Goal: Information Seeking & Learning: Learn about a topic

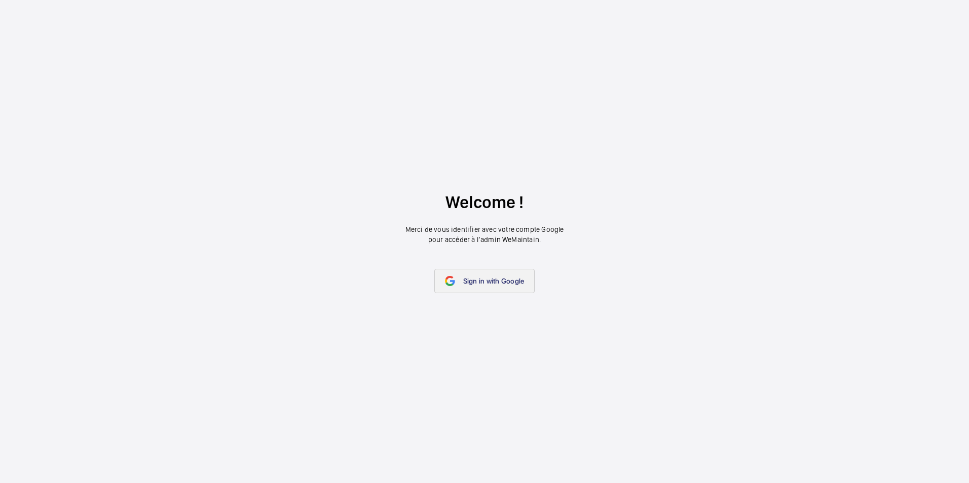
click at [472, 290] on link "Sign in with Google" at bounding box center [484, 281] width 101 height 24
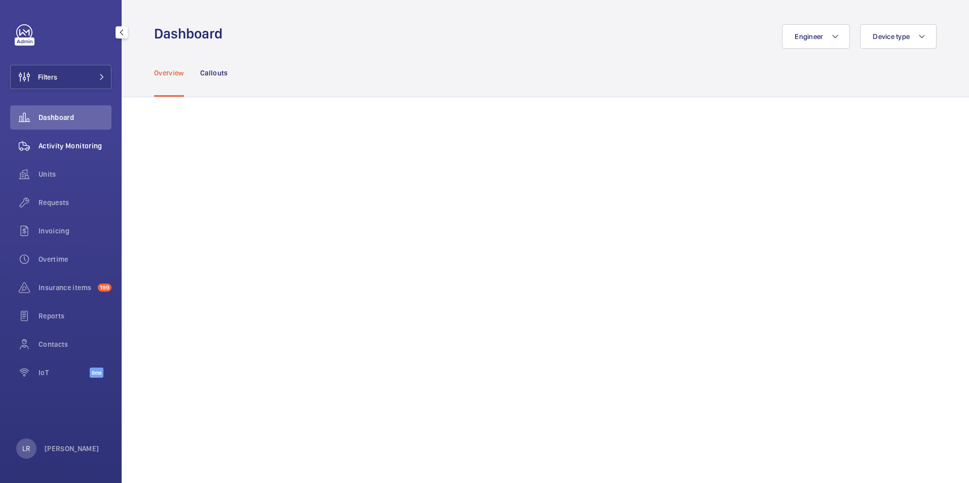
click at [85, 142] on span "Activity Monitoring" at bounding box center [75, 146] width 73 height 10
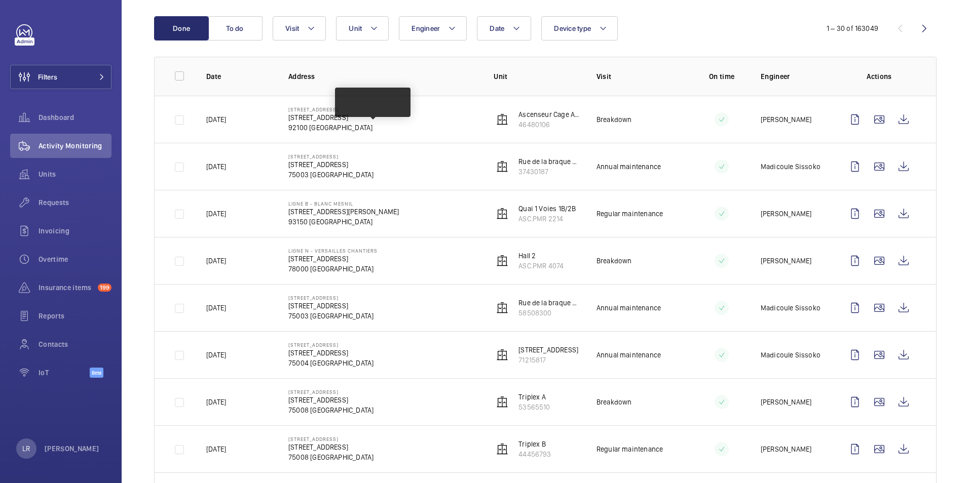
scroll to position [51, 0]
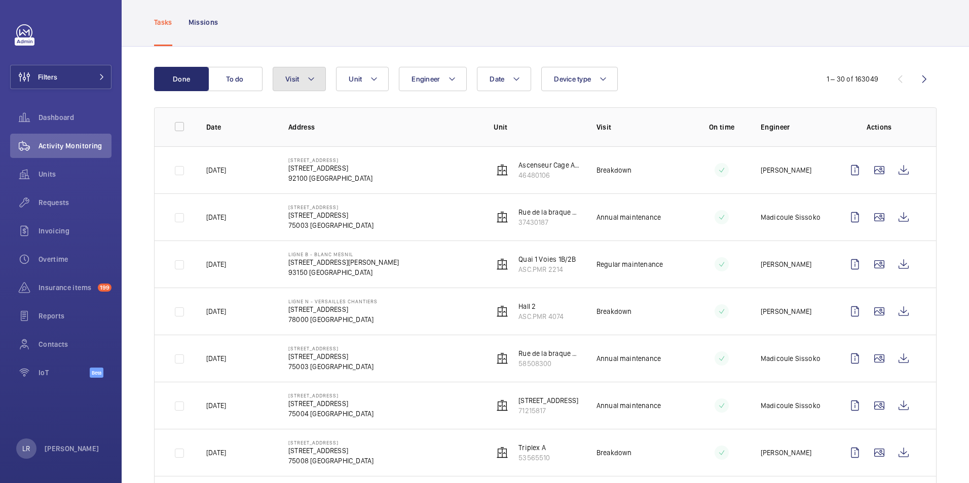
click at [320, 84] on button "Visit" at bounding box center [299, 79] width 53 height 24
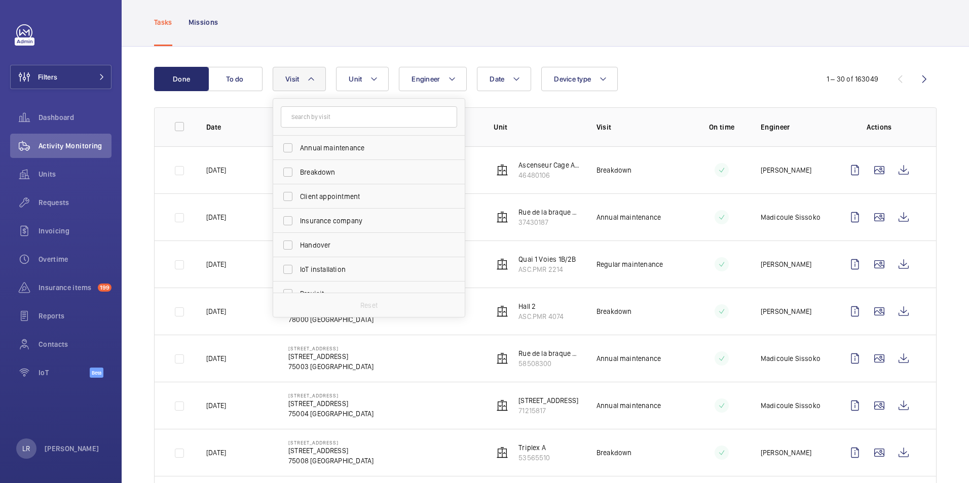
click at [310, 80] on mat-icon at bounding box center [311, 79] width 8 height 12
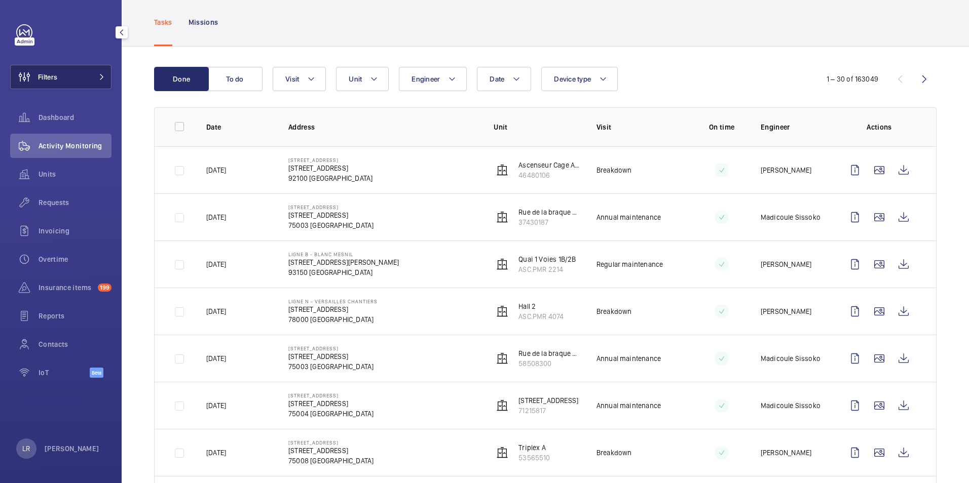
click at [88, 78] on button "Filters" at bounding box center [60, 77] width 101 height 24
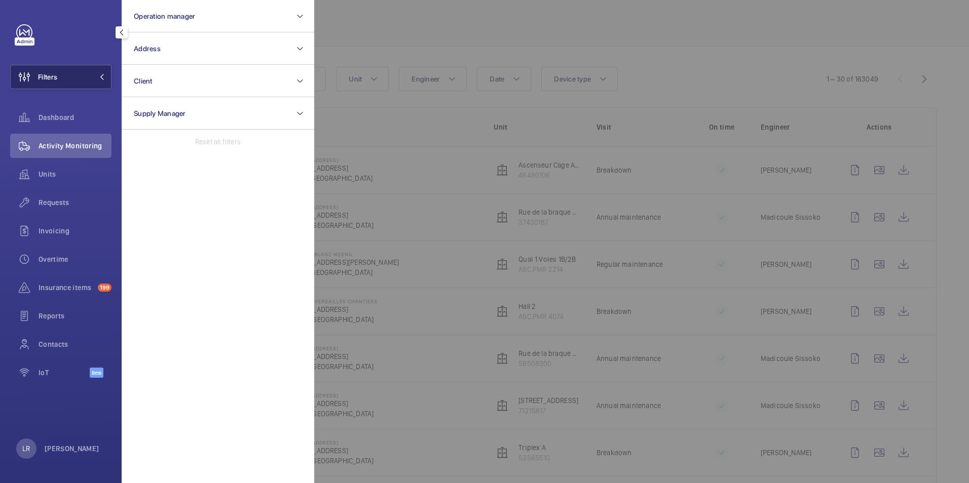
click at [89, 78] on button "Filters" at bounding box center [60, 77] width 101 height 24
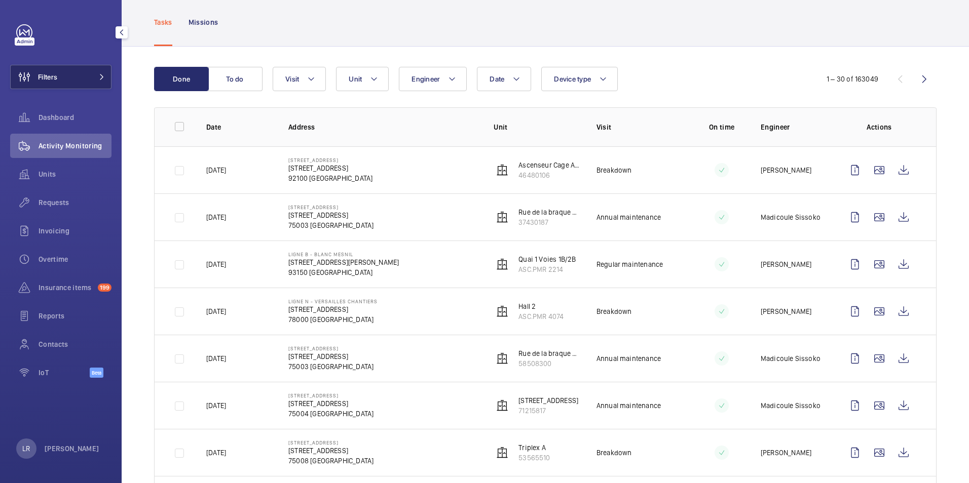
click at [90, 78] on button "Filters" at bounding box center [60, 77] width 101 height 24
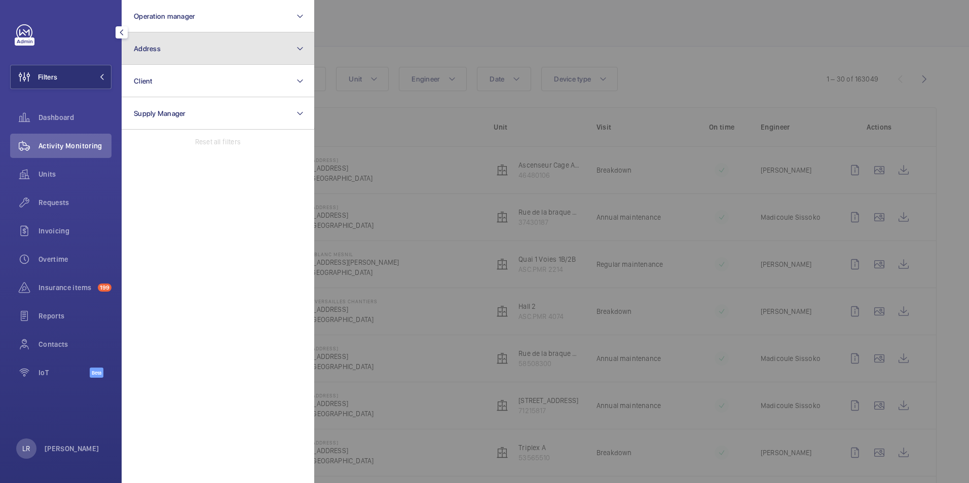
click at [164, 50] on button "Address" at bounding box center [218, 48] width 193 height 32
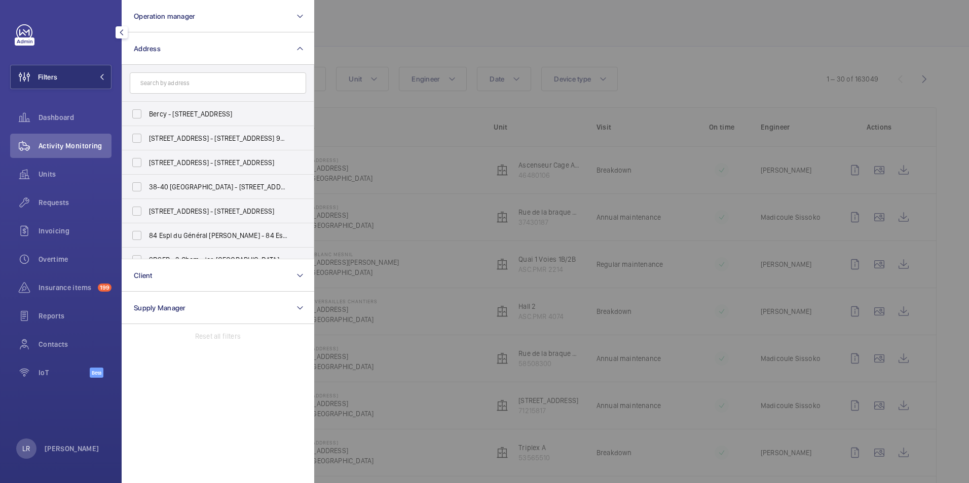
click at [264, 84] on input "text" at bounding box center [218, 82] width 176 height 21
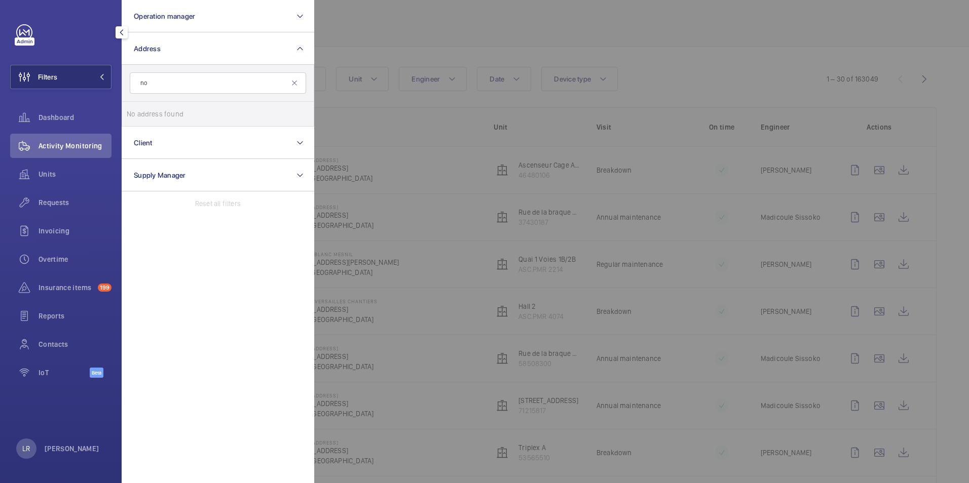
type input "n"
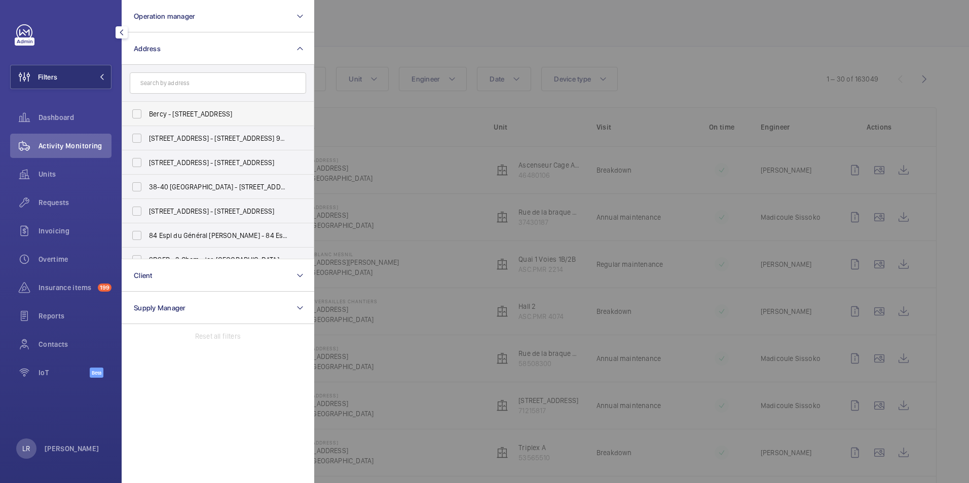
click at [270, 111] on span "Bercy - 2 place des Vins de France, 75012 PARIS, PARIS 75012" at bounding box center [218, 114] width 139 height 10
click at [147, 111] on input "Bercy - 2 place des Vins de France, 75012 PARIS, PARIS 75012" at bounding box center [137, 114] width 20 height 20
checkbox input "true"
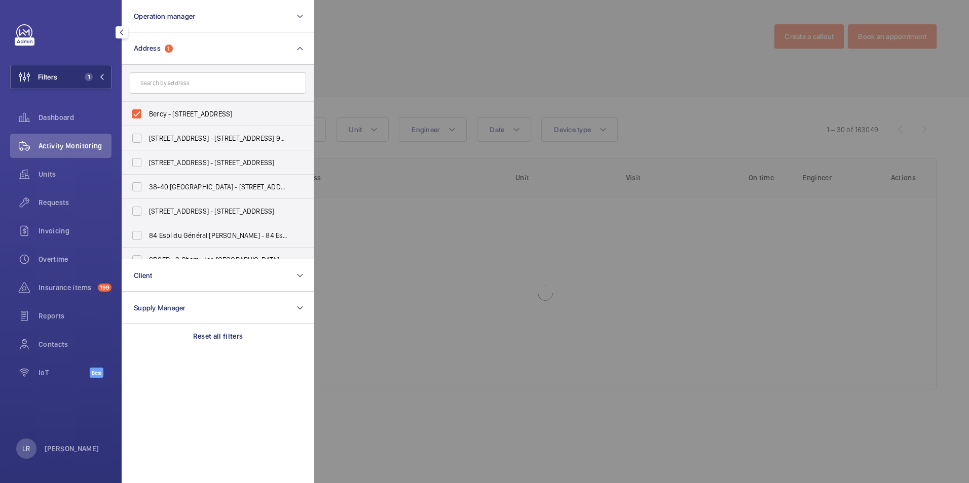
click at [431, 60] on div at bounding box center [798, 241] width 969 height 483
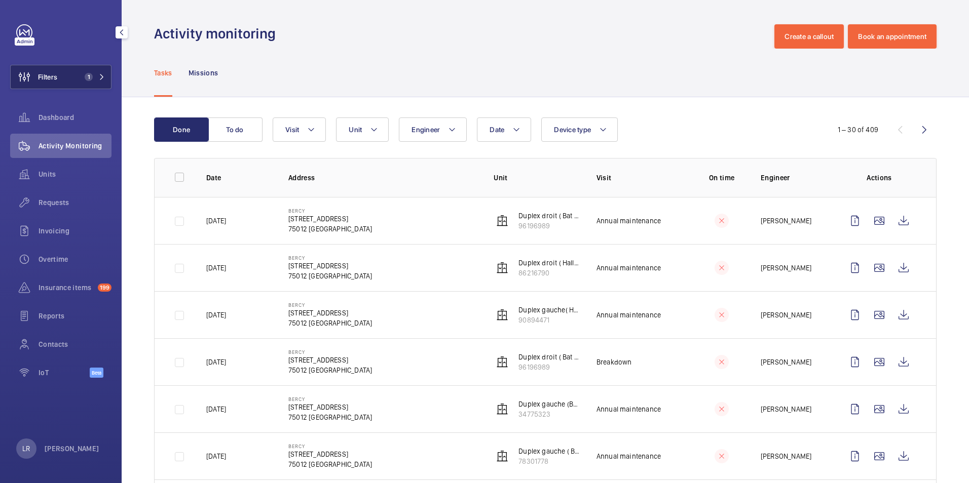
click at [89, 71] on button "Filters 1" at bounding box center [60, 77] width 101 height 24
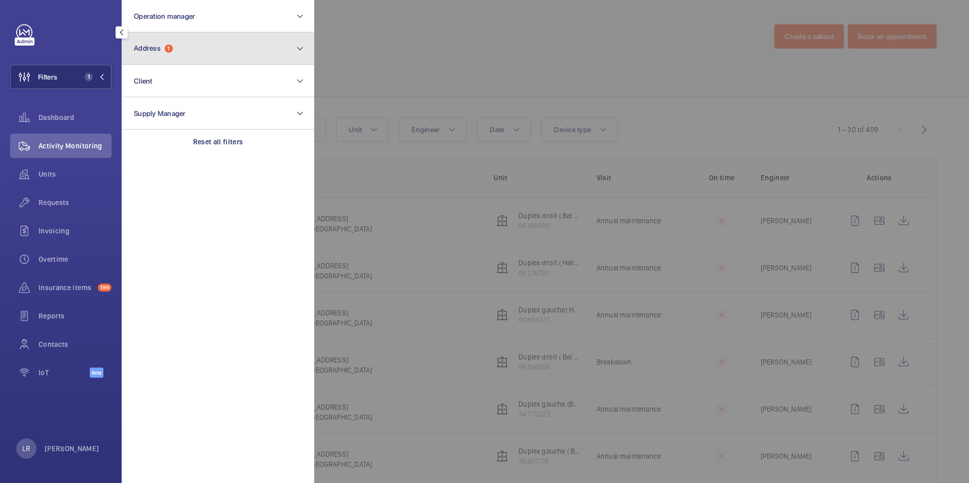
click at [225, 46] on button "Address 1" at bounding box center [218, 48] width 193 height 32
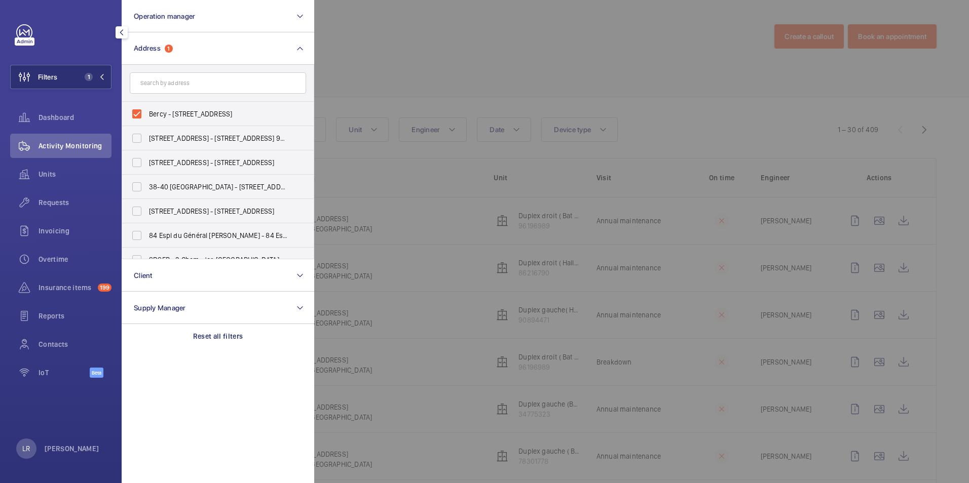
click at [395, 87] on div at bounding box center [798, 241] width 969 height 483
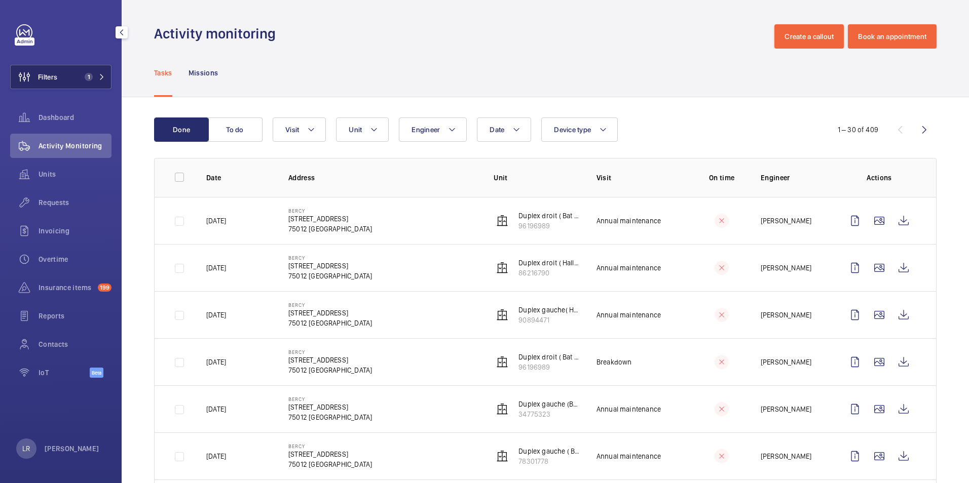
click at [99, 81] on button "Filters 1" at bounding box center [60, 77] width 101 height 24
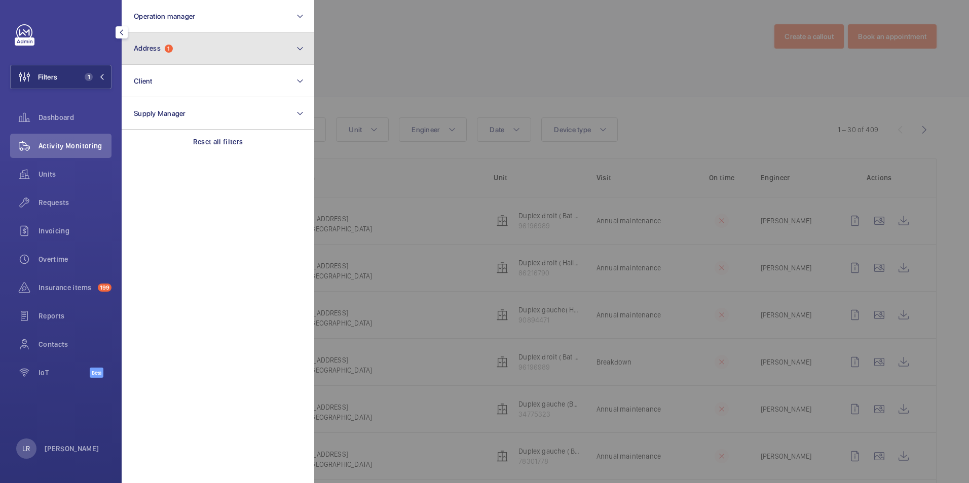
click at [247, 52] on button "Address 1" at bounding box center [218, 48] width 193 height 32
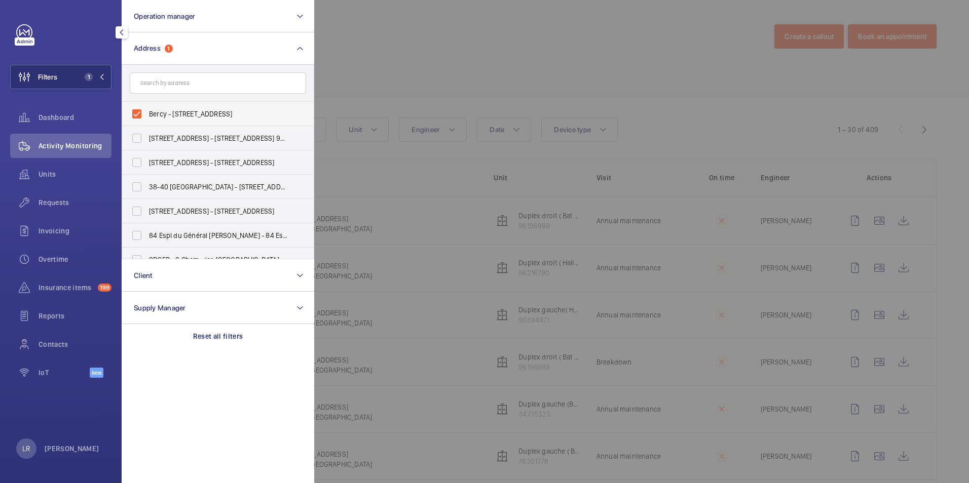
click at [135, 118] on label "Bercy - 2 place des Vins de France, 75012 PARIS, PARIS 75012" at bounding box center [210, 114] width 176 height 24
click at [135, 118] on input "Bercy - 2 place des Vins de France, 75012 PARIS, PARIS 75012" at bounding box center [137, 114] width 20 height 20
checkbox input "false"
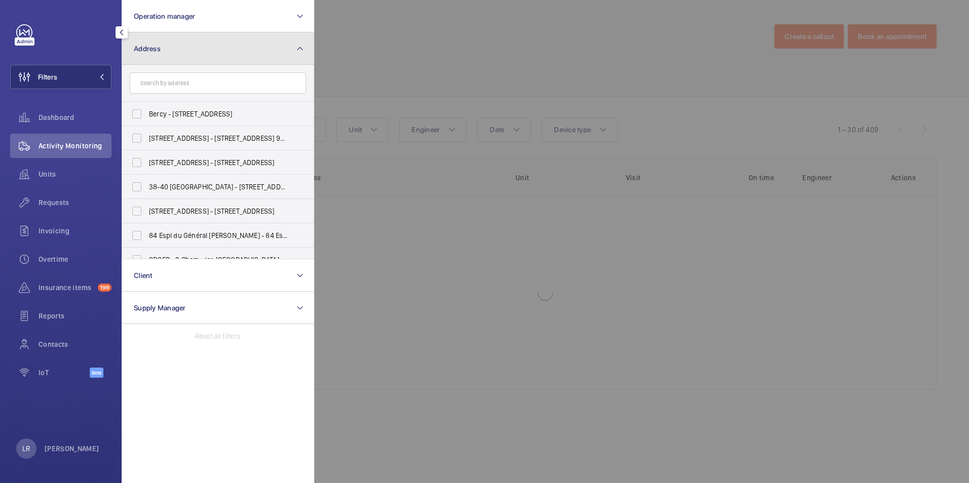
click at [209, 47] on button "Address" at bounding box center [218, 48] width 193 height 32
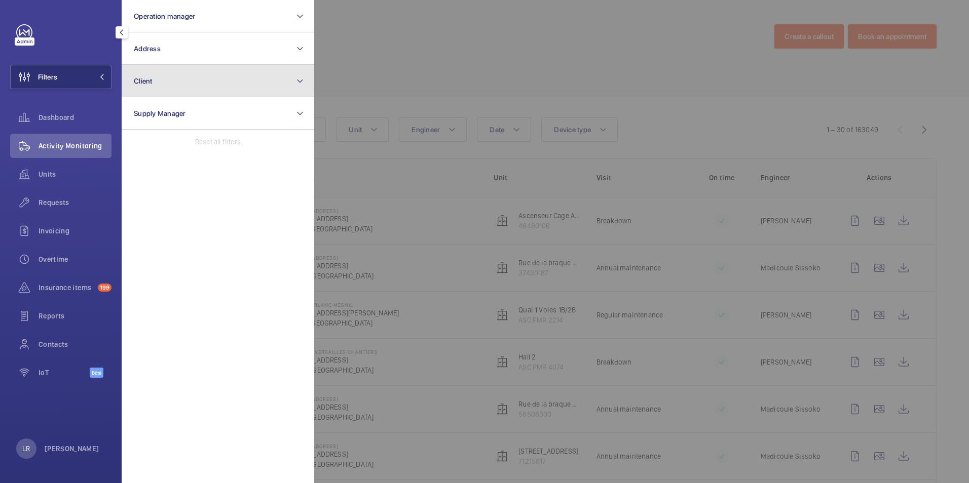
click at [223, 86] on button "Client" at bounding box center [218, 81] width 193 height 32
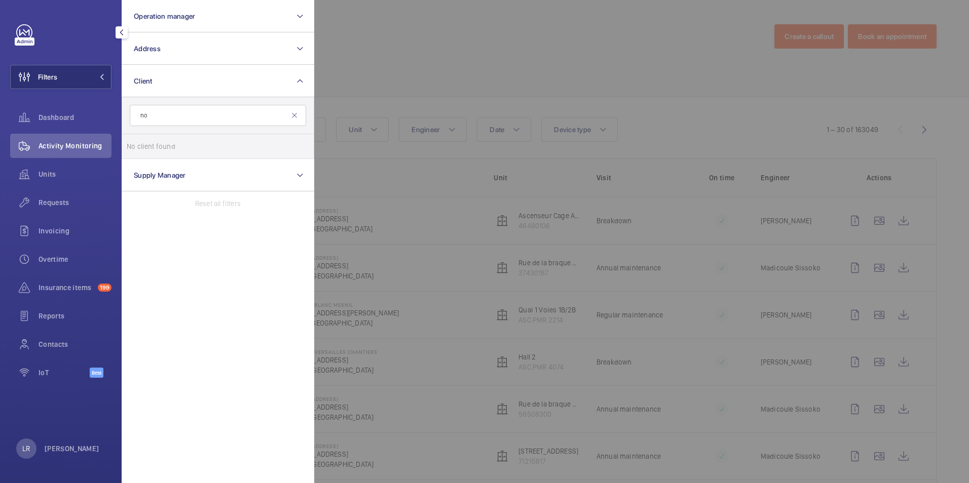
type input "n"
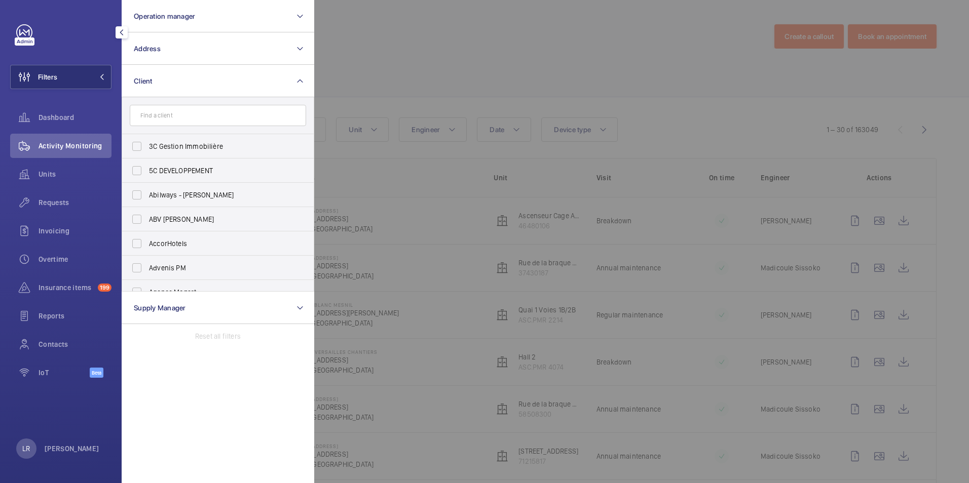
drag, startPoint x: 132, startPoint y: 147, endPoint x: 137, endPoint y: 133, distance: 15.5
click at [132, 147] on label "3C Gestion Immobilière" at bounding box center [210, 146] width 176 height 24
click at [132, 147] on input "3C Gestion Immobilière" at bounding box center [137, 146] width 20 height 20
checkbox input "true"
click at [71, 340] on span "Contacts" at bounding box center [75, 345] width 73 height 10
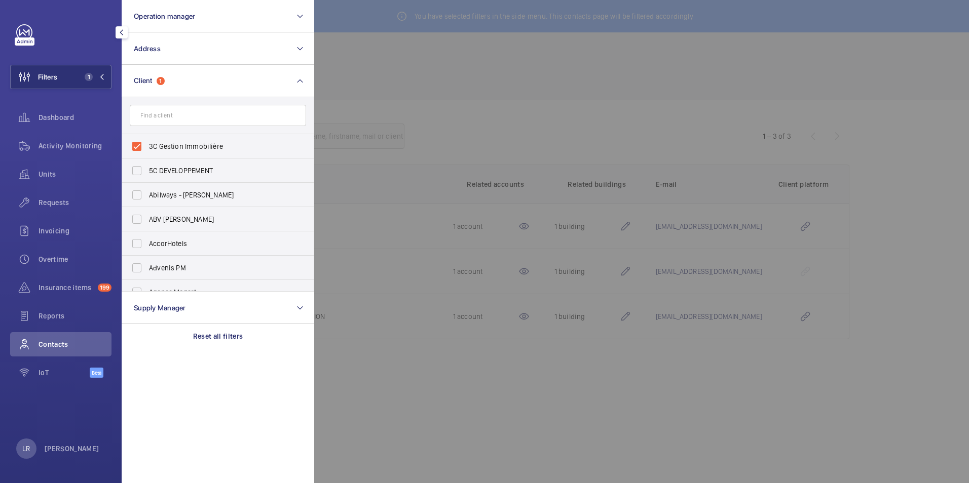
click at [416, 104] on div at bounding box center [798, 241] width 969 height 483
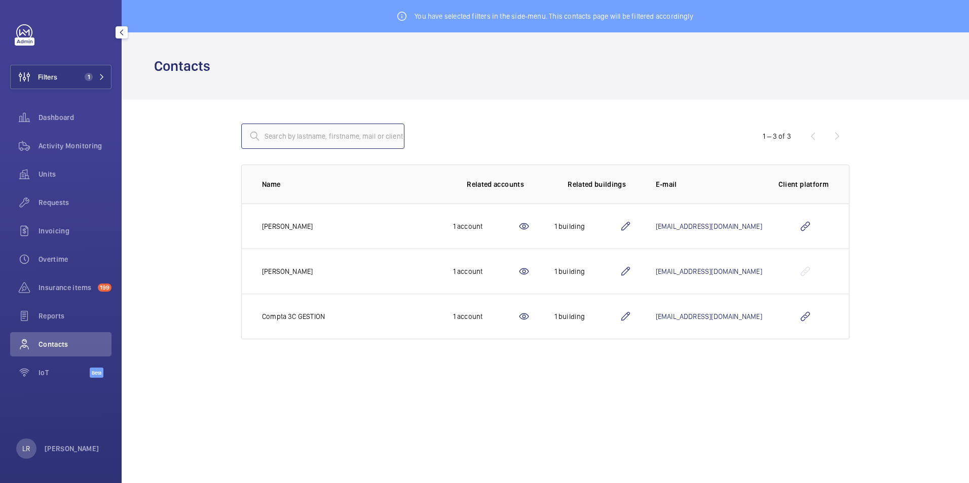
click at [357, 133] on input "text" at bounding box center [322, 136] width 163 height 25
click at [809, 228] on wm-front-icon-button at bounding box center [805, 226] width 24 height 24
click at [104, 73] on span "1" at bounding box center [93, 77] width 24 height 8
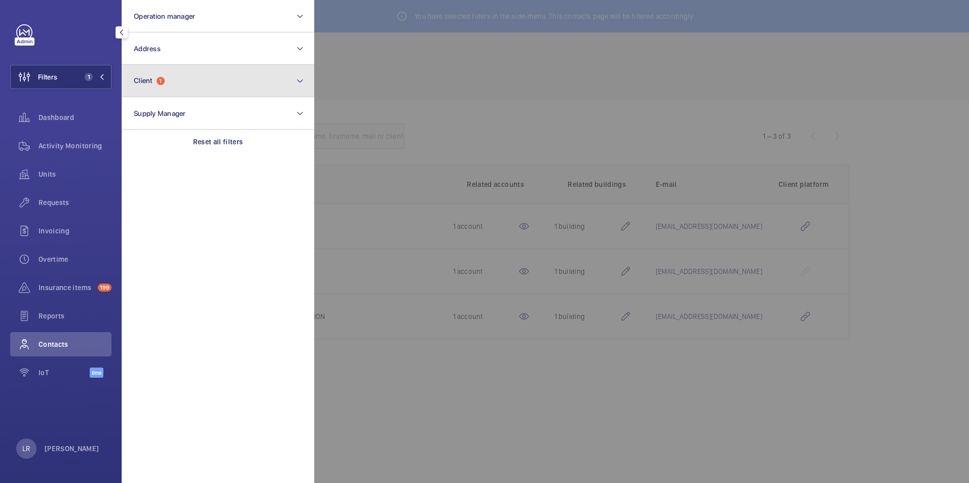
click at [163, 71] on button "Client 1" at bounding box center [218, 81] width 193 height 32
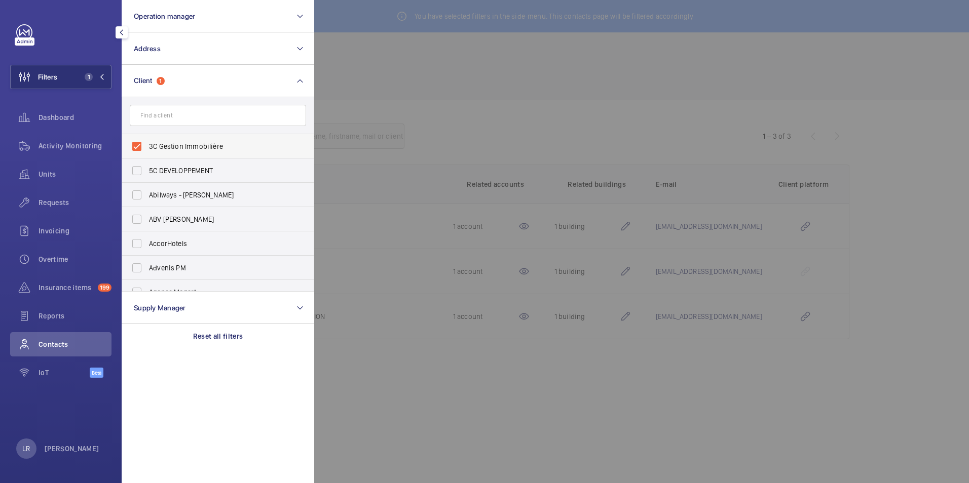
click at [137, 145] on label "3C Gestion Immobilière" at bounding box center [210, 146] width 176 height 24
click at [137, 145] on input "3C Gestion Immobilière" at bounding box center [137, 146] width 20 height 20
checkbox input "false"
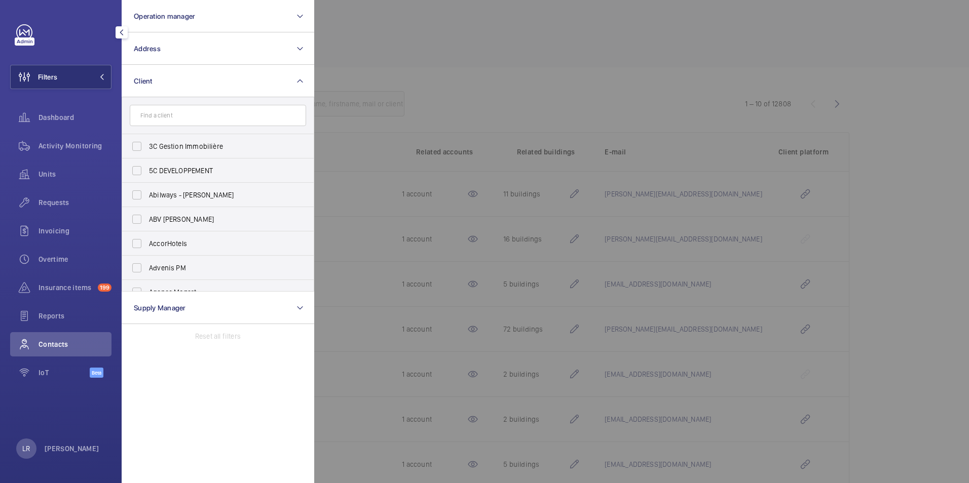
click at [356, 40] on div at bounding box center [798, 241] width 969 height 483
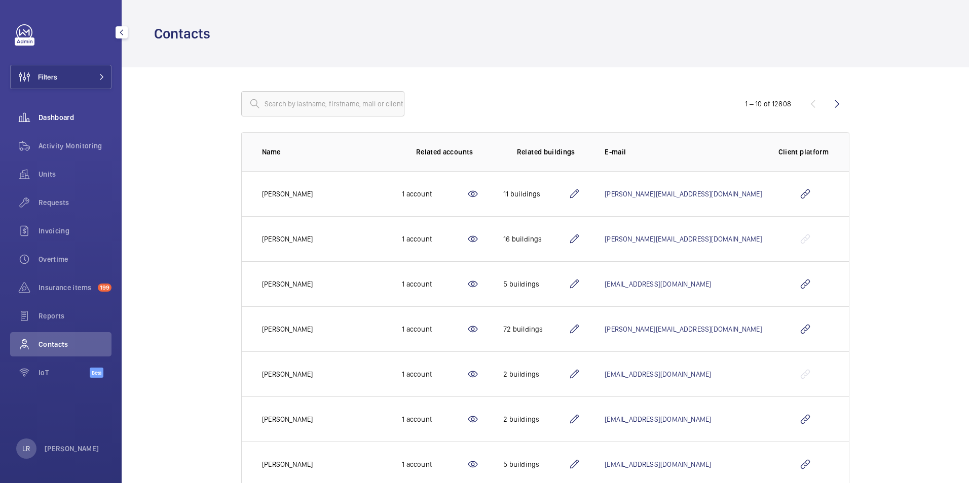
click at [68, 114] on span "Dashboard" at bounding box center [75, 118] width 73 height 10
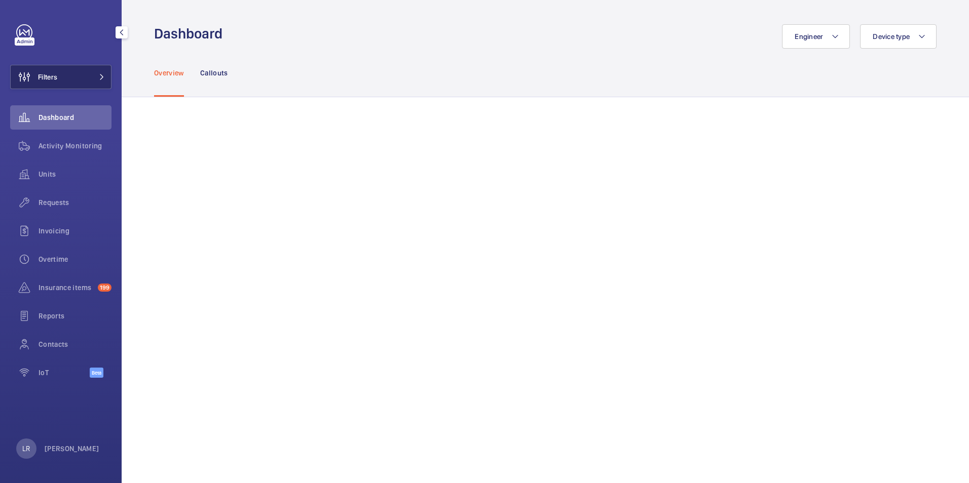
click at [68, 79] on button "Filters" at bounding box center [60, 77] width 101 height 24
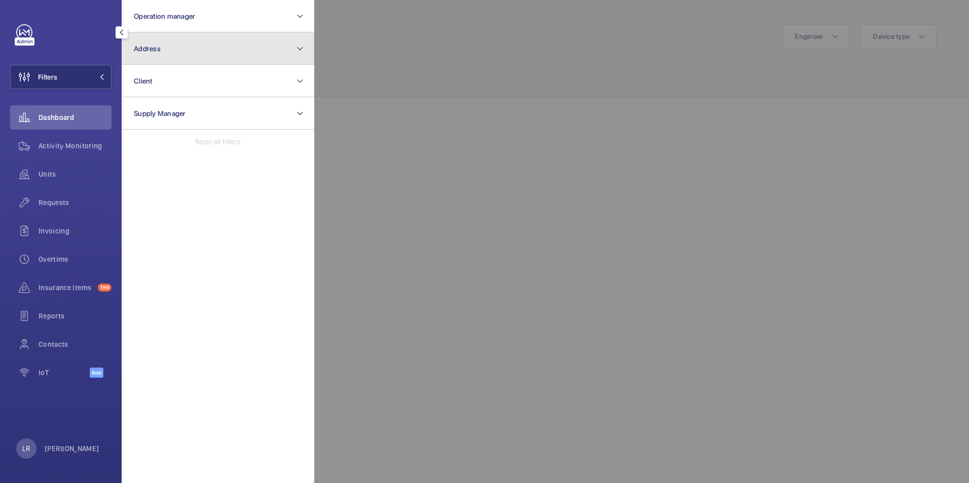
click at [161, 45] on button "Address" at bounding box center [218, 48] width 193 height 32
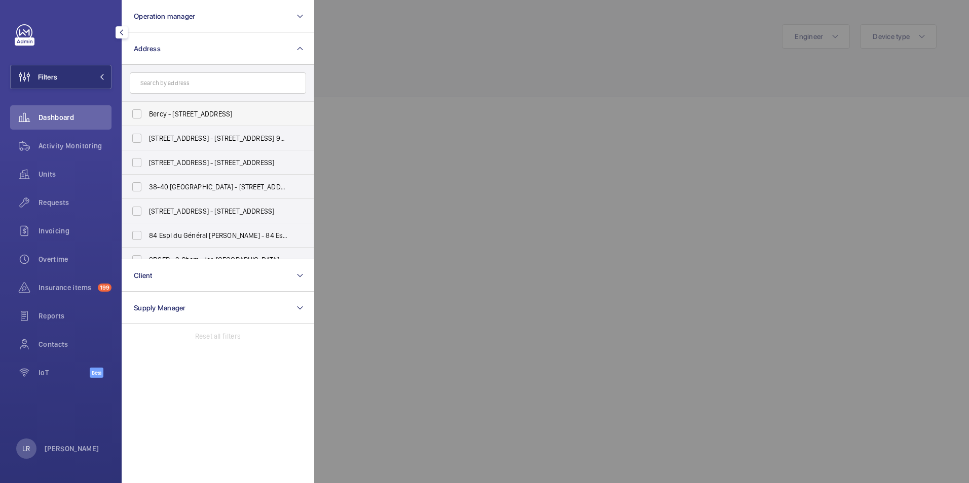
click at [135, 112] on label "Bercy - 2 place des Vins de France, 75012 PARIS, PARIS 75012" at bounding box center [210, 114] width 176 height 24
click at [135, 112] on input "Bercy - 2 place des Vins de France, 75012 PARIS, PARIS 75012" at bounding box center [137, 114] width 20 height 20
checkbox input "true"
click at [327, 56] on div at bounding box center [798, 241] width 969 height 483
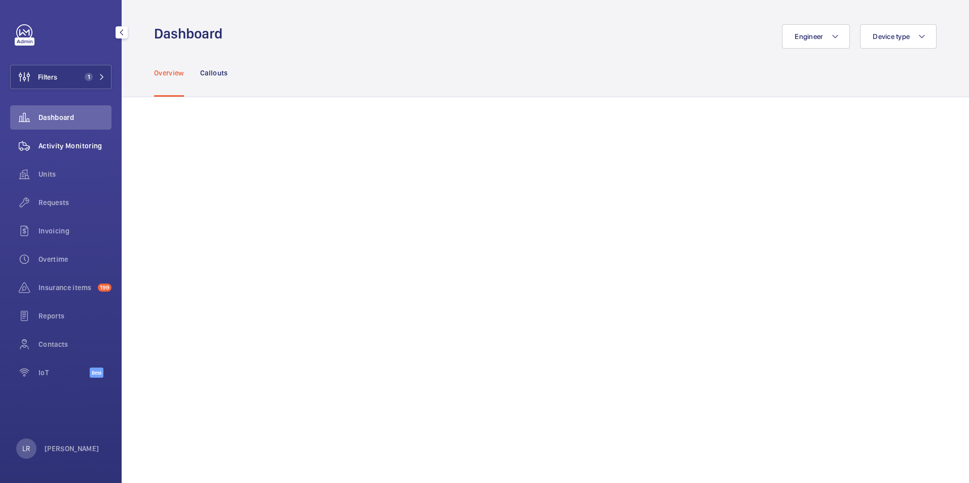
click at [93, 145] on span "Activity Monitoring" at bounding box center [75, 146] width 73 height 10
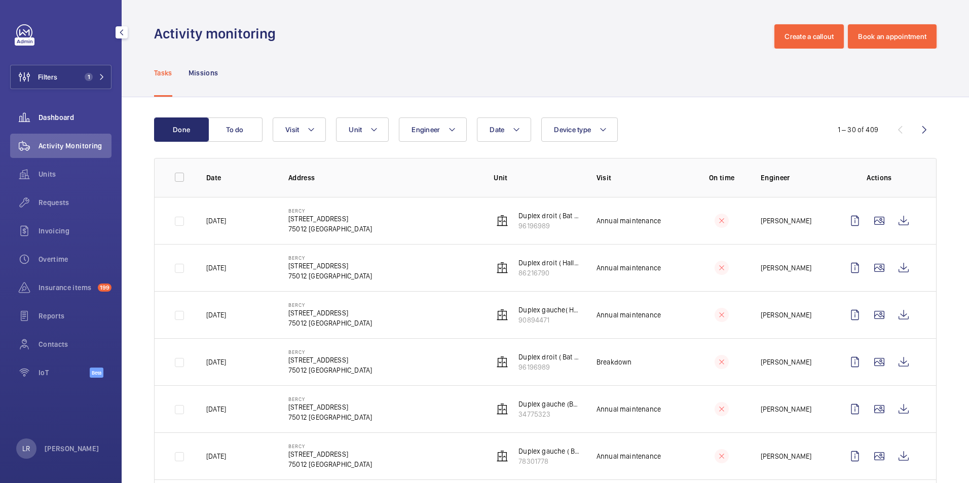
click at [78, 112] on div "Dashboard" at bounding box center [60, 117] width 101 height 24
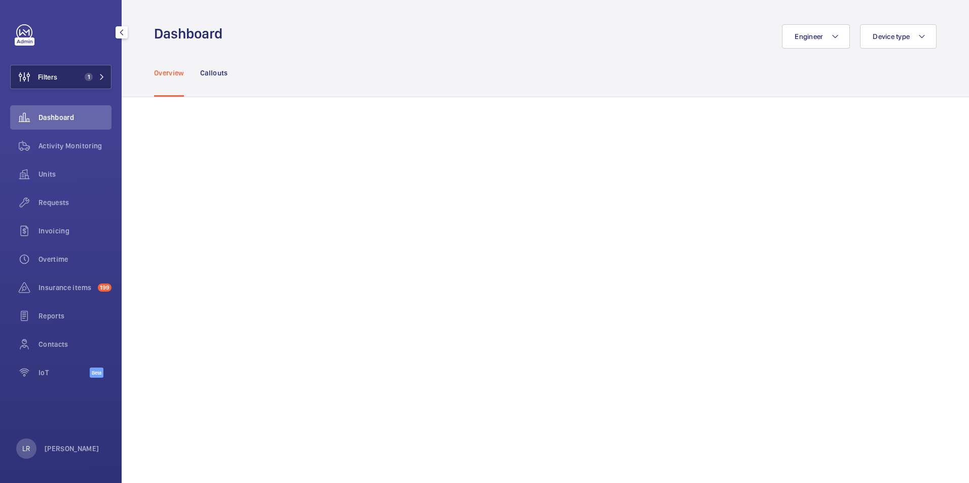
click at [93, 73] on span "1" at bounding box center [93, 77] width 24 height 8
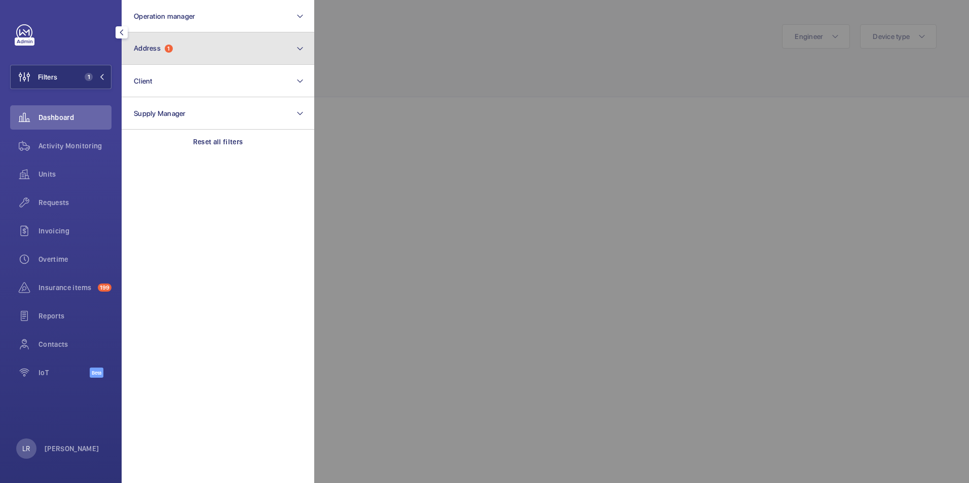
click at [181, 43] on button "Address 1" at bounding box center [218, 48] width 193 height 32
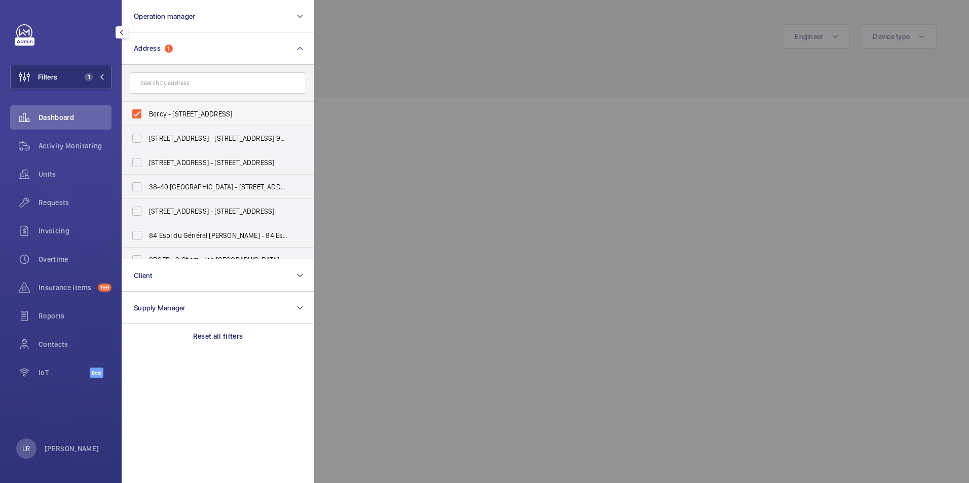
click at [133, 116] on label "Bercy - 2 place des Vins de France, 75012 PARIS, PARIS 75012" at bounding box center [210, 114] width 176 height 24
click at [133, 116] on input "Bercy - 2 place des Vins de France, 75012 PARIS, PARIS 75012" at bounding box center [137, 114] width 20 height 20
checkbox input "false"
click at [400, 132] on div at bounding box center [798, 241] width 969 height 483
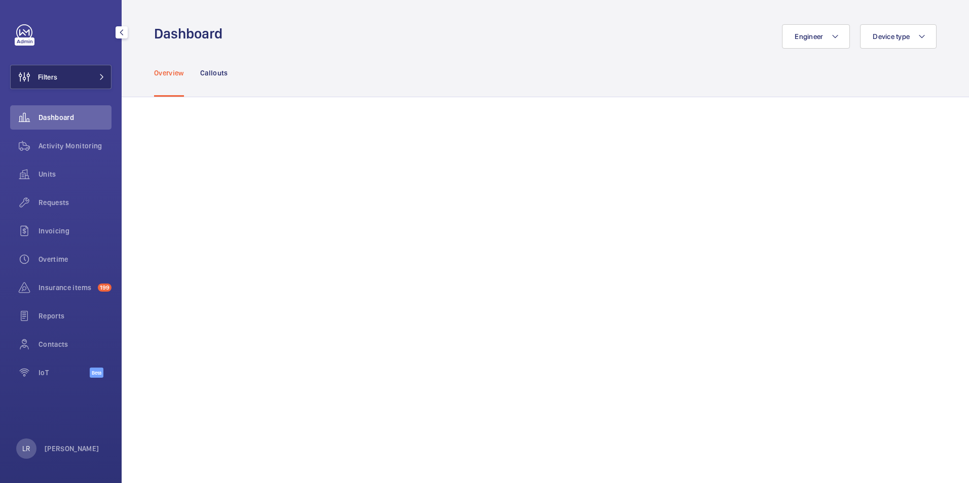
click at [82, 75] on button "Filters" at bounding box center [60, 77] width 101 height 24
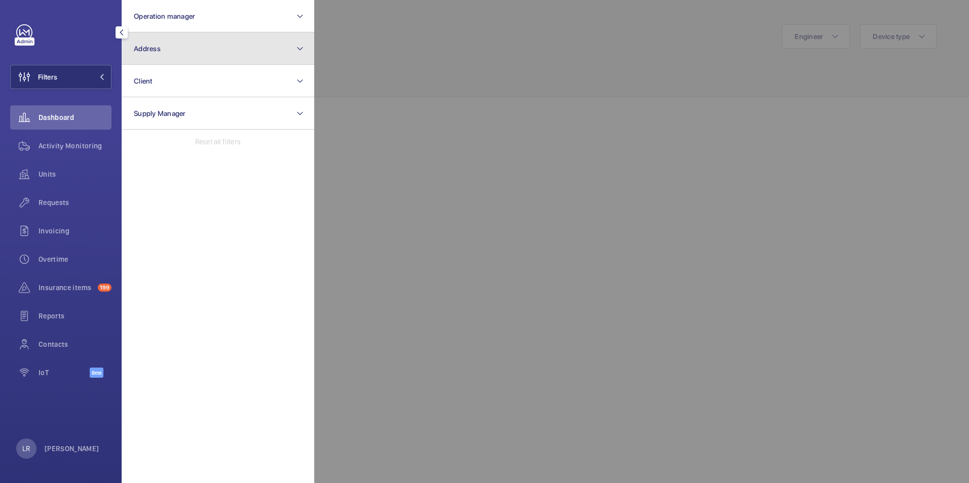
click at [260, 52] on button "Address" at bounding box center [218, 48] width 193 height 32
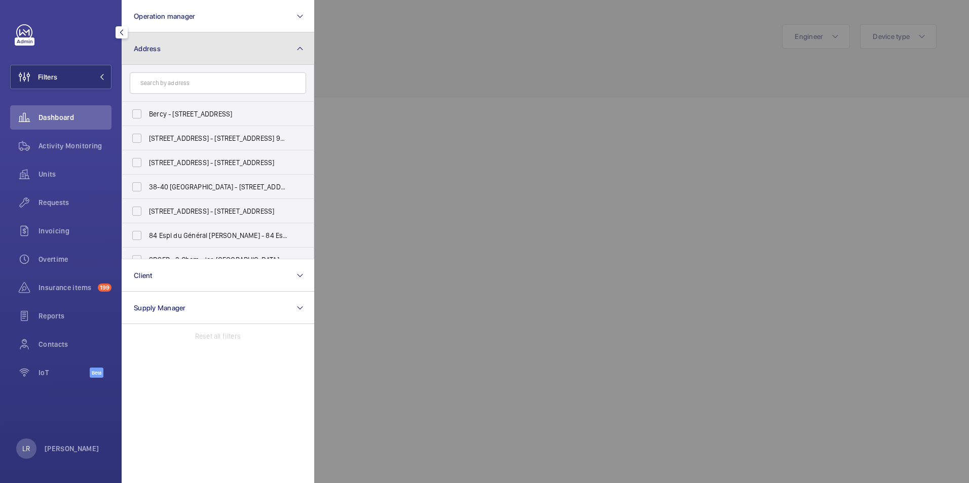
click at [221, 55] on button "Address" at bounding box center [218, 48] width 193 height 32
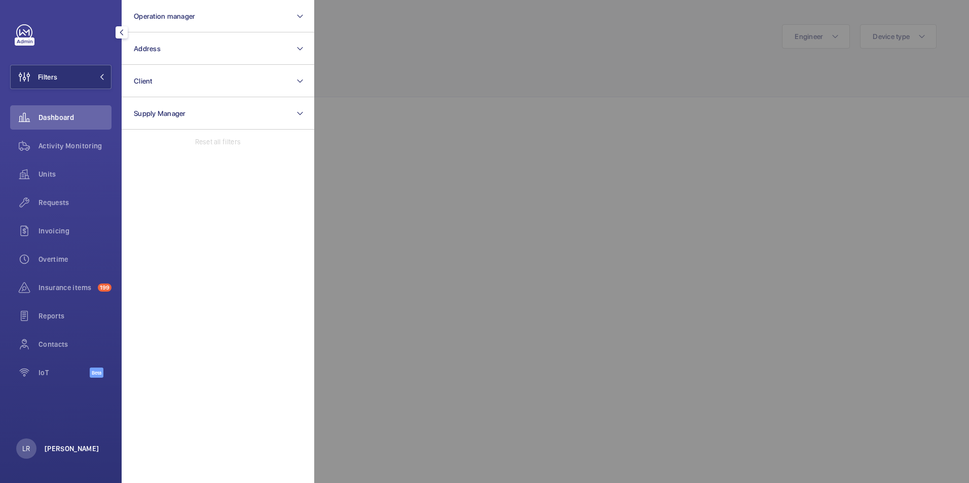
click at [73, 444] on p "[PERSON_NAME]" at bounding box center [72, 449] width 55 height 10
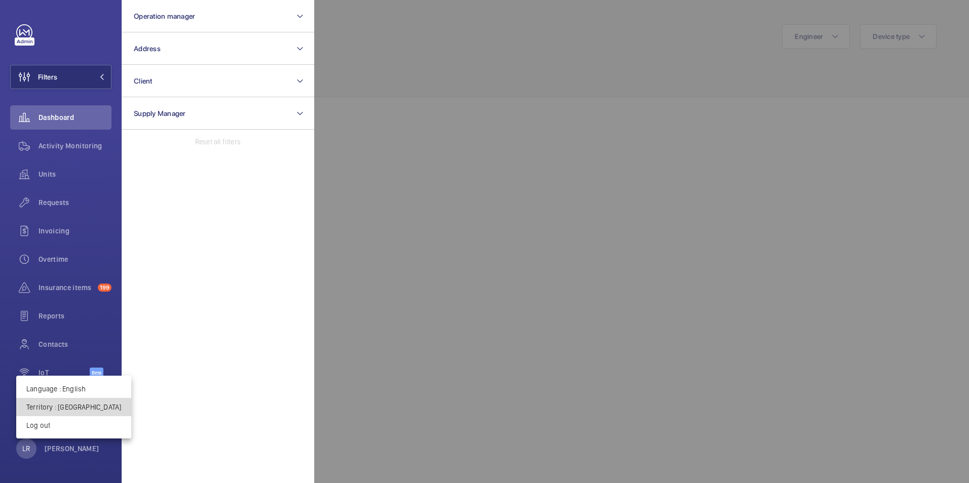
click at [75, 403] on p "Territory : France" at bounding box center [73, 407] width 95 height 10
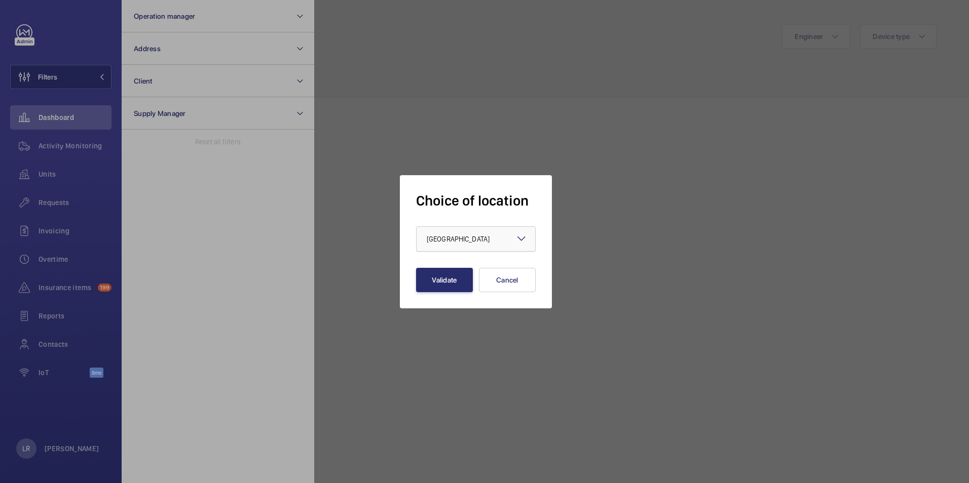
click at [479, 233] on div at bounding box center [476, 239] width 119 height 24
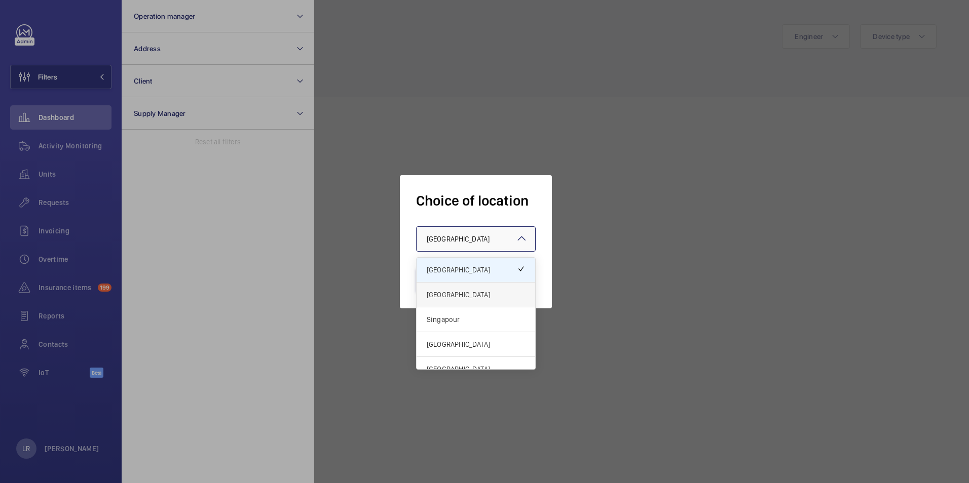
click at [462, 290] on span "[GEOGRAPHIC_DATA]" at bounding box center [476, 295] width 98 height 10
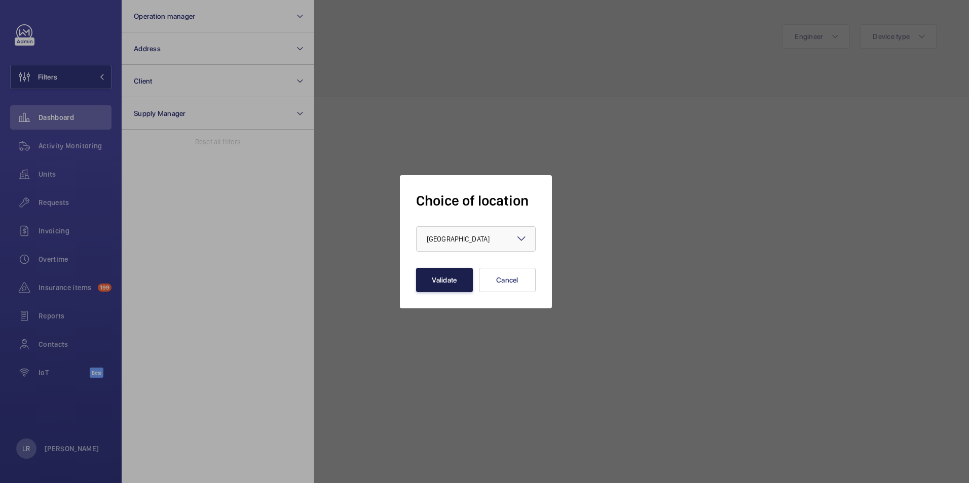
click at [452, 275] on button "Validate" at bounding box center [444, 280] width 57 height 24
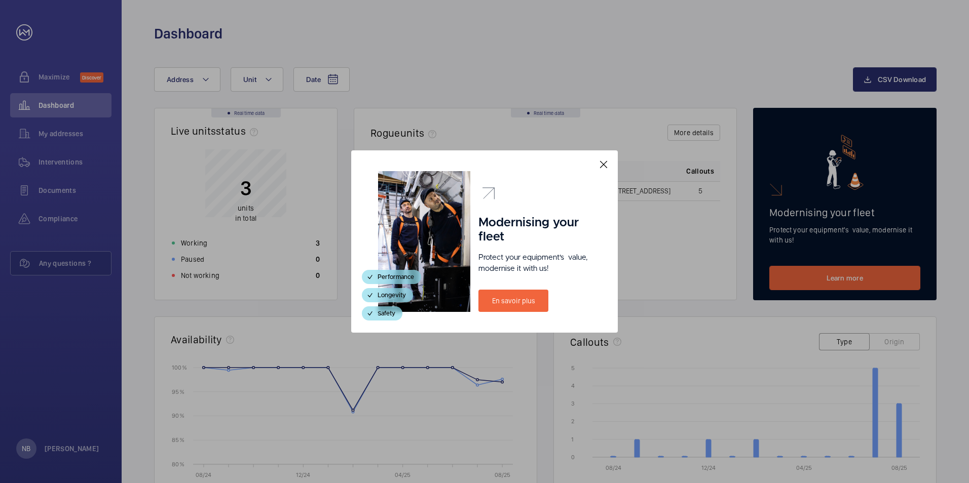
click at [606, 163] on mat-icon at bounding box center [604, 165] width 12 height 12
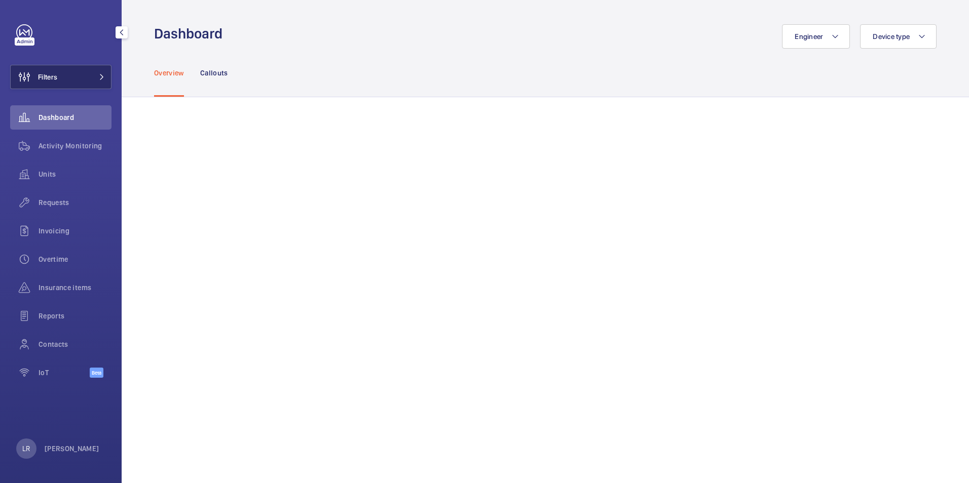
click at [84, 67] on button "Filters" at bounding box center [60, 77] width 101 height 24
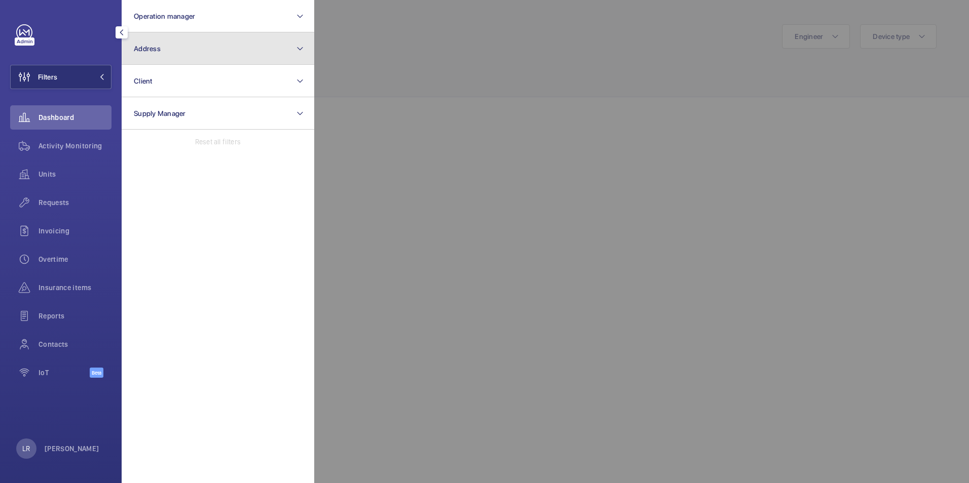
click at [180, 54] on button "Address" at bounding box center [218, 48] width 193 height 32
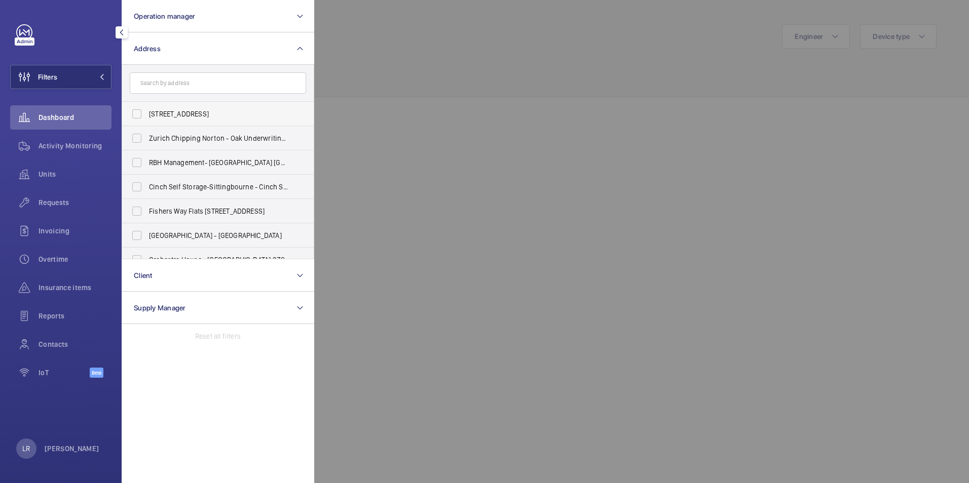
click at [133, 113] on label "[STREET_ADDRESS]" at bounding box center [210, 114] width 176 height 24
click at [133, 113] on input "[STREET_ADDRESS]" at bounding box center [137, 114] width 20 height 20
checkbox input "true"
click at [349, 31] on div at bounding box center [798, 241] width 969 height 483
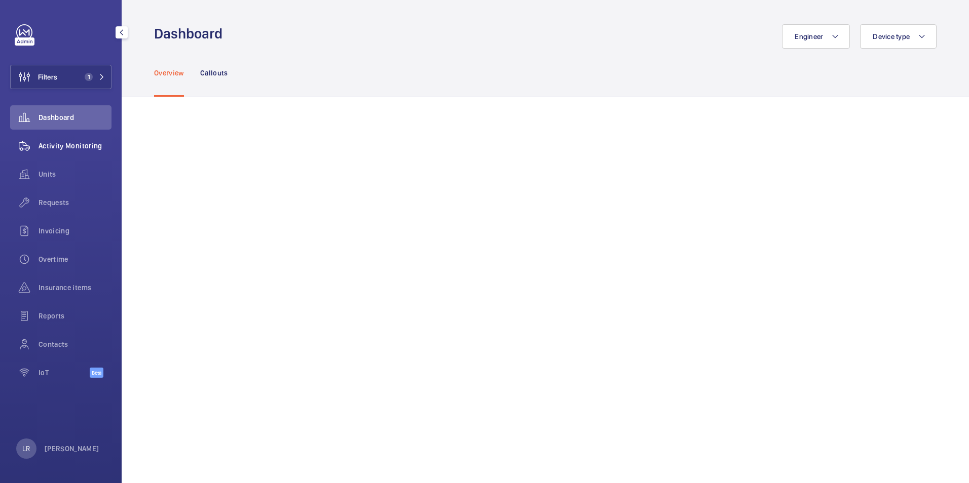
click at [77, 154] on div "Activity Monitoring" at bounding box center [60, 146] width 101 height 24
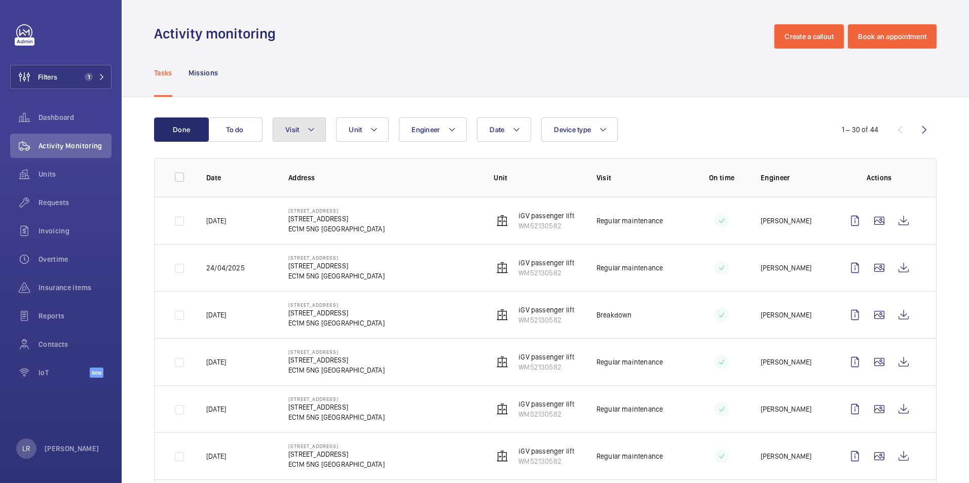
click at [312, 133] on mat-icon at bounding box center [311, 130] width 8 height 12
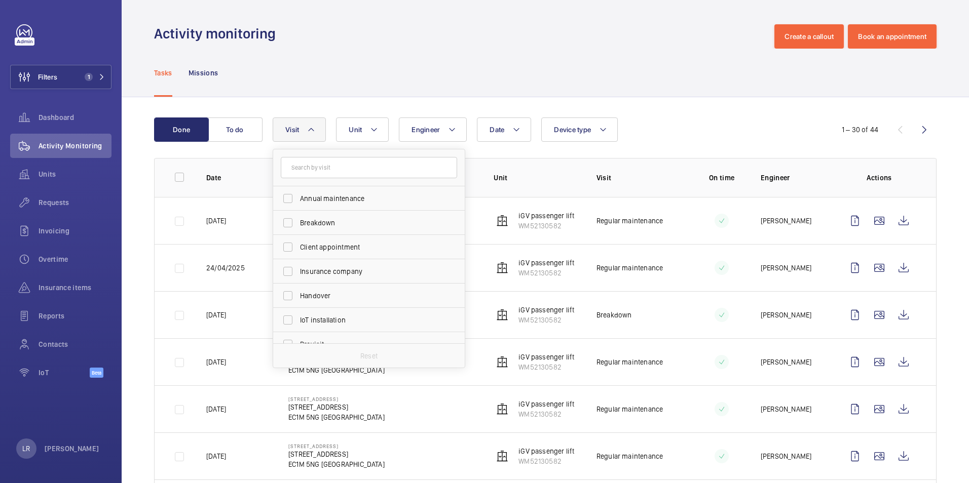
click at [353, 82] on div "Tasks Missions" at bounding box center [545, 73] width 782 height 48
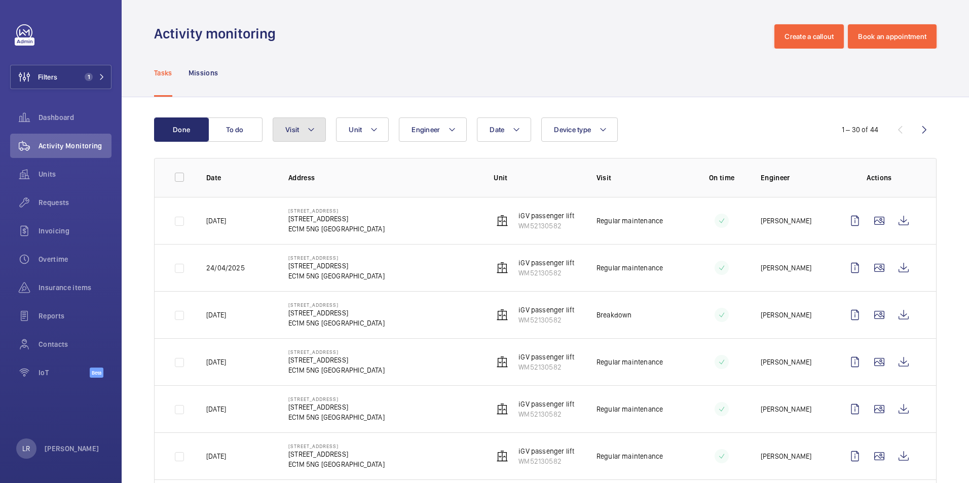
click at [317, 130] on button "Visit" at bounding box center [299, 130] width 53 height 24
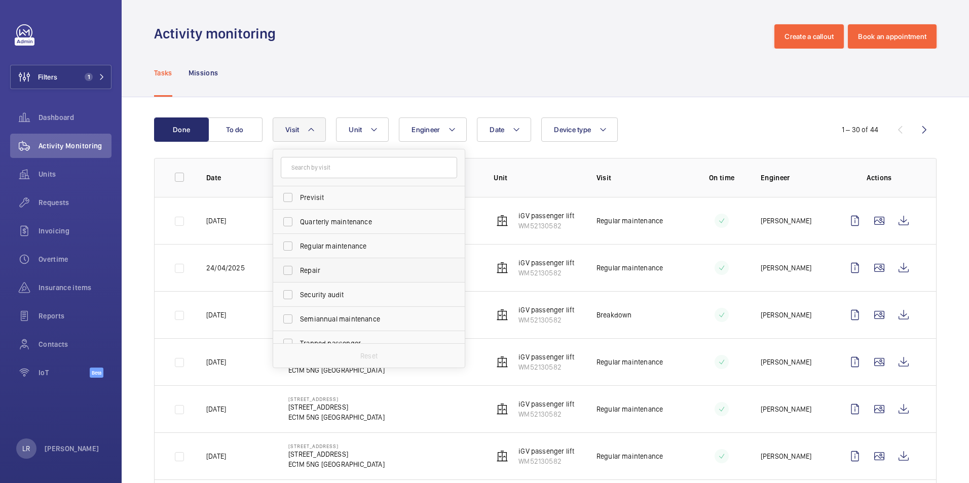
scroll to position [152, 0]
click at [332, 240] on span "Regular maintenance" at bounding box center [369, 241] width 139 height 10
click at [298, 240] on input "Regular maintenance" at bounding box center [288, 241] width 20 height 20
checkbox input "true"
click at [345, 43] on div "Activity monitoring Create a callout Book an appointment" at bounding box center [545, 36] width 782 height 24
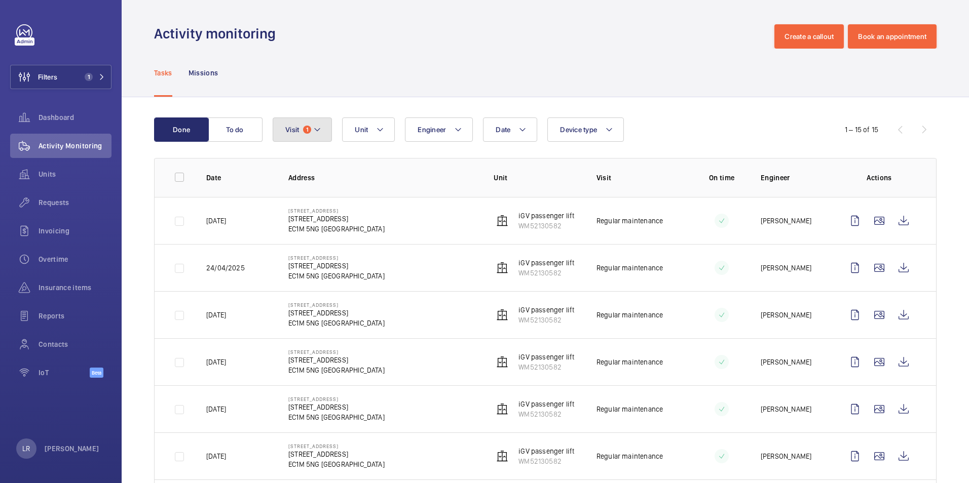
click at [300, 136] on button "Visit 1" at bounding box center [302, 130] width 59 height 24
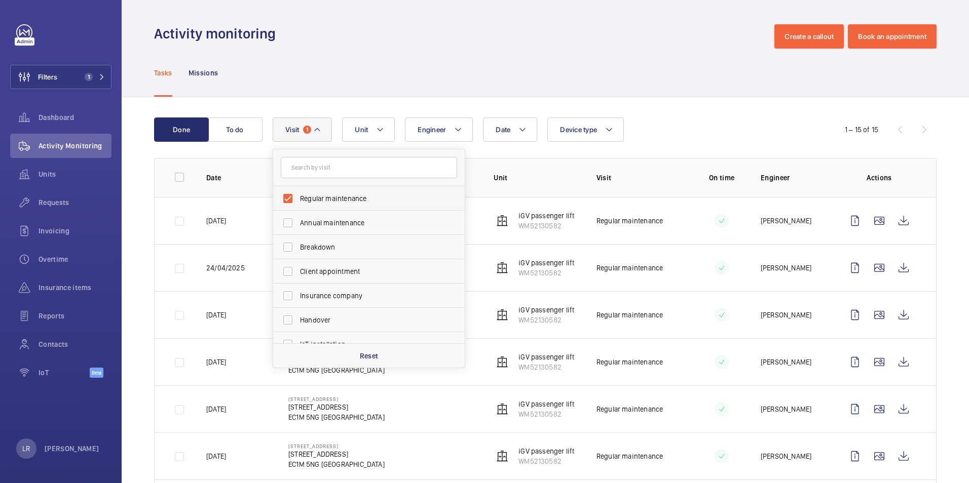
click at [287, 198] on label "Regular maintenance" at bounding box center [361, 198] width 176 height 24
click at [287, 198] on input "Regular maintenance" at bounding box center [288, 199] width 20 height 20
checkbox input "false"
click at [285, 74] on div "Tasks Missions" at bounding box center [545, 73] width 782 height 48
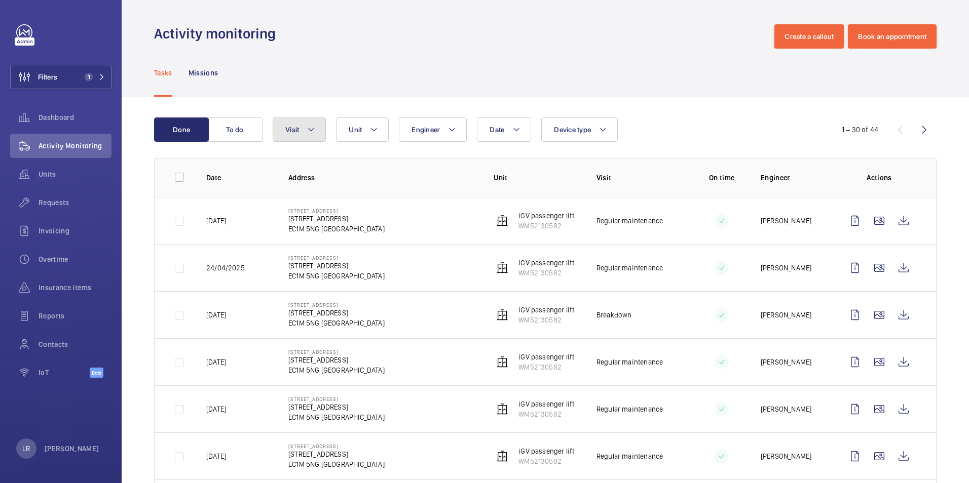
click at [311, 132] on mat-icon at bounding box center [311, 130] width 8 height 12
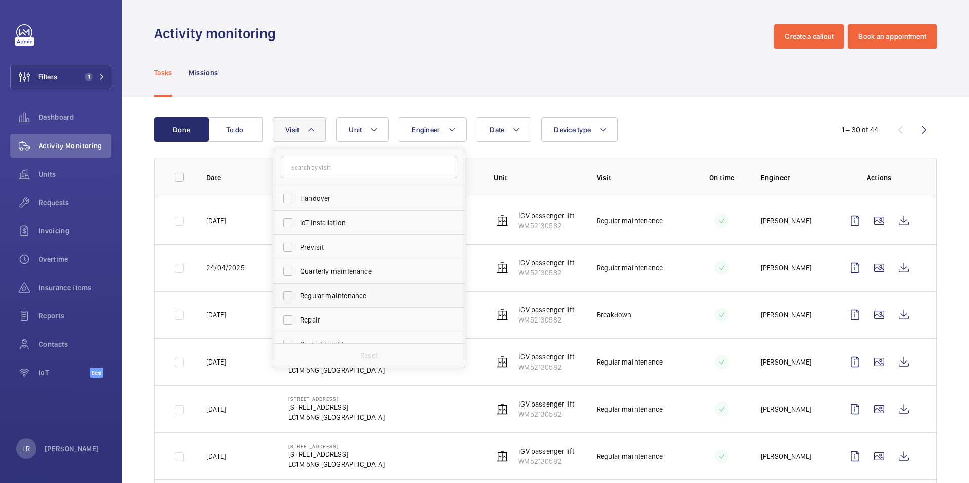
scroll to position [101, 0]
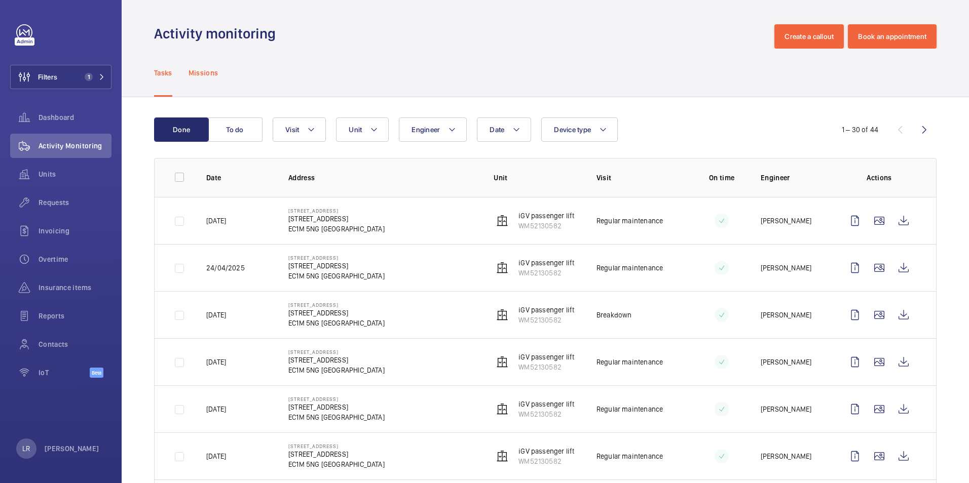
click at [199, 79] on div "Missions" at bounding box center [204, 73] width 30 height 48
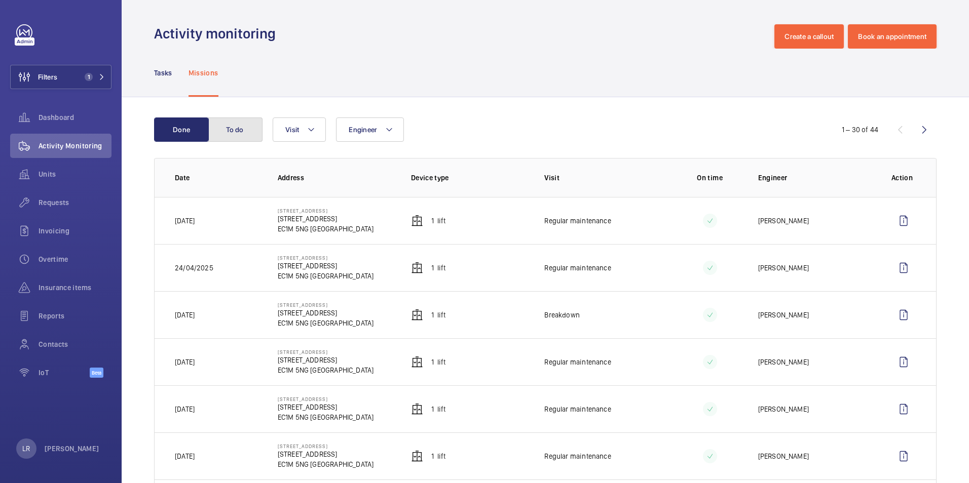
click at [249, 136] on button "To do" at bounding box center [235, 130] width 55 height 24
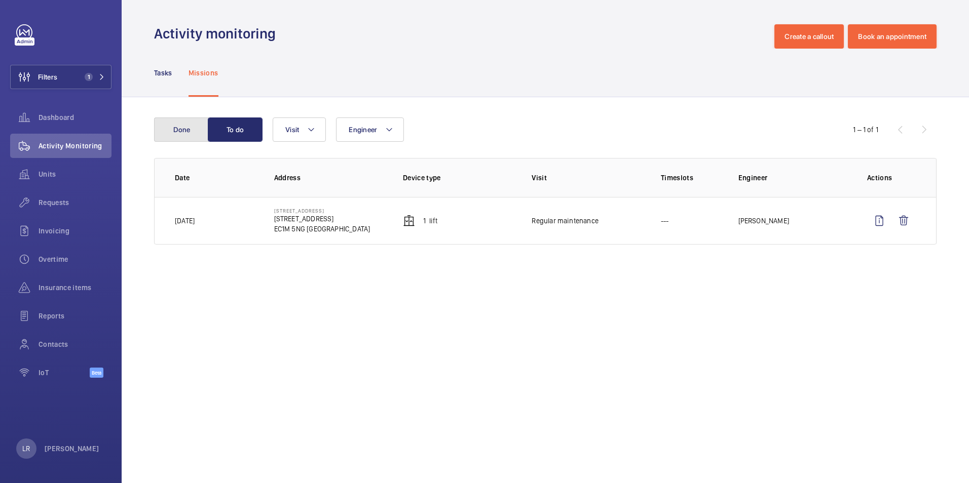
click at [186, 131] on button "Done" at bounding box center [181, 130] width 55 height 24
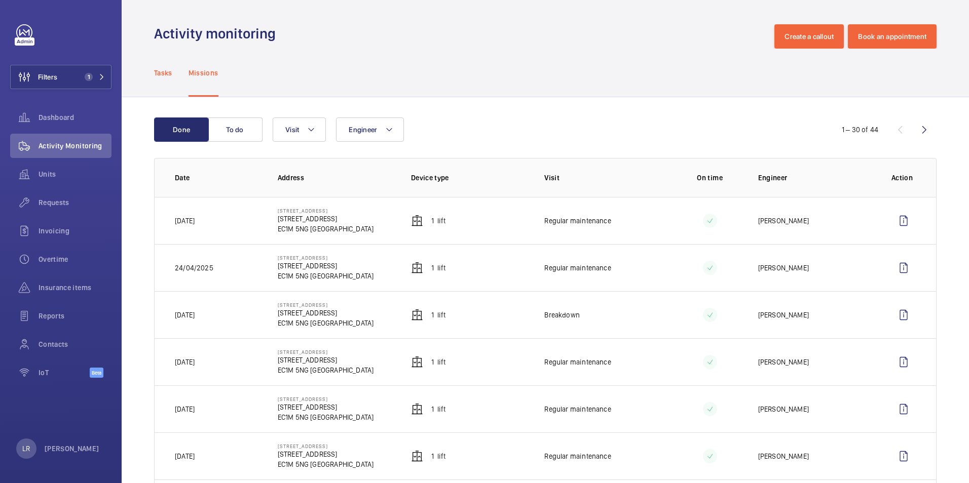
click at [169, 75] on p "Tasks" at bounding box center [163, 73] width 18 height 10
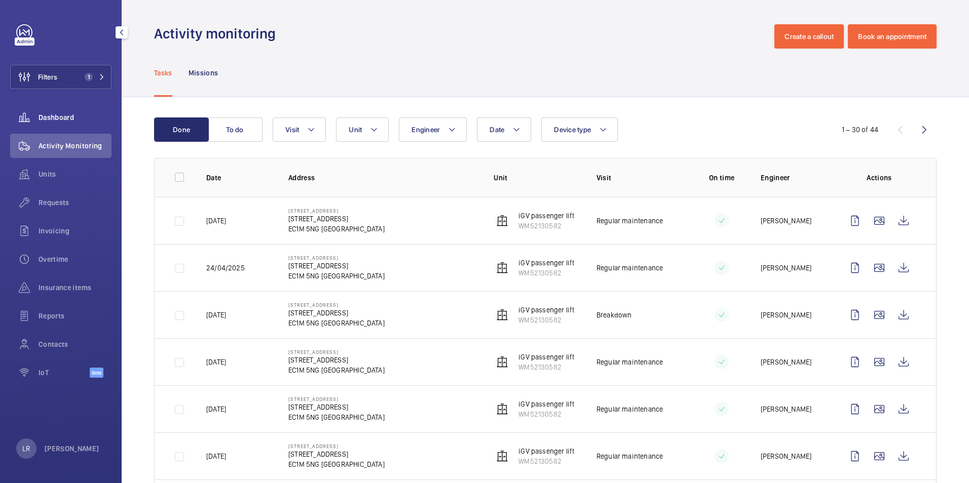
click at [83, 112] on div "Dashboard" at bounding box center [60, 117] width 101 height 24
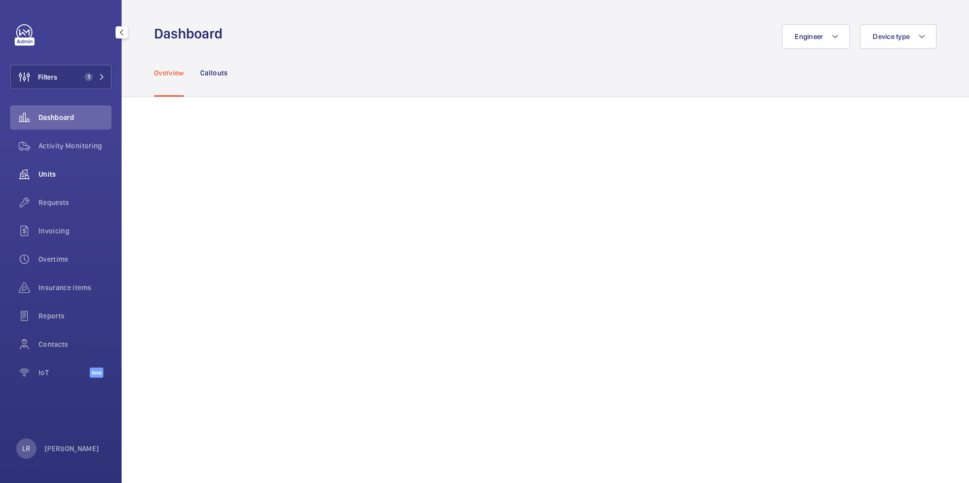
click at [75, 168] on div "Units" at bounding box center [60, 174] width 101 height 24
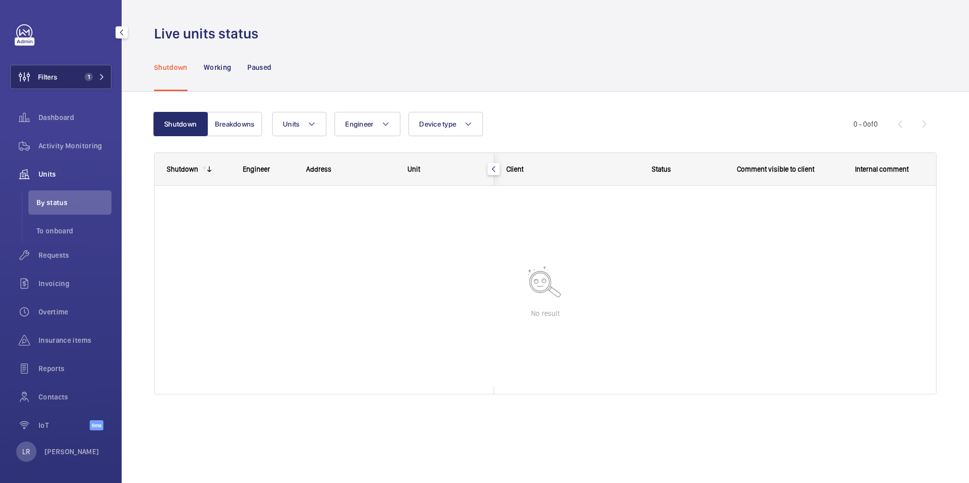
click at [85, 77] on span "1" at bounding box center [89, 77] width 8 height 8
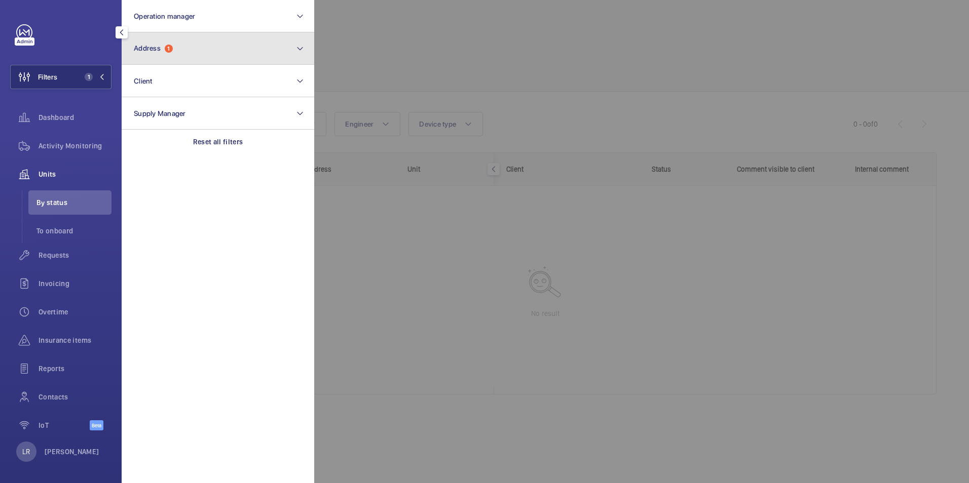
click at [173, 44] on span "Address 1" at bounding box center [153, 48] width 39 height 9
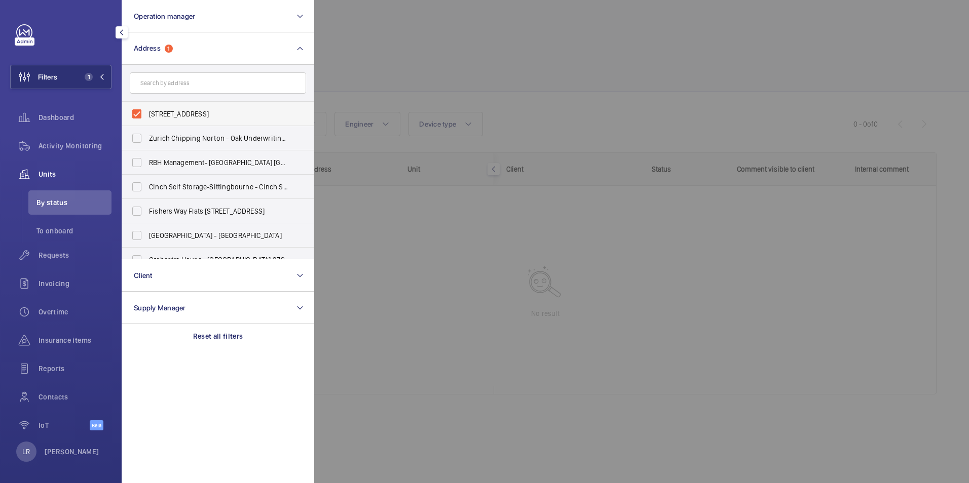
click at [137, 115] on label "[STREET_ADDRESS]" at bounding box center [210, 114] width 176 height 24
click at [137, 115] on input "[STREET_ADDRESS]" at bounding box center [137, 114] width 20 height 20
checkbox input "false"
click at [436, 25] on div at bounding box center [798, 241] width 969 height 483
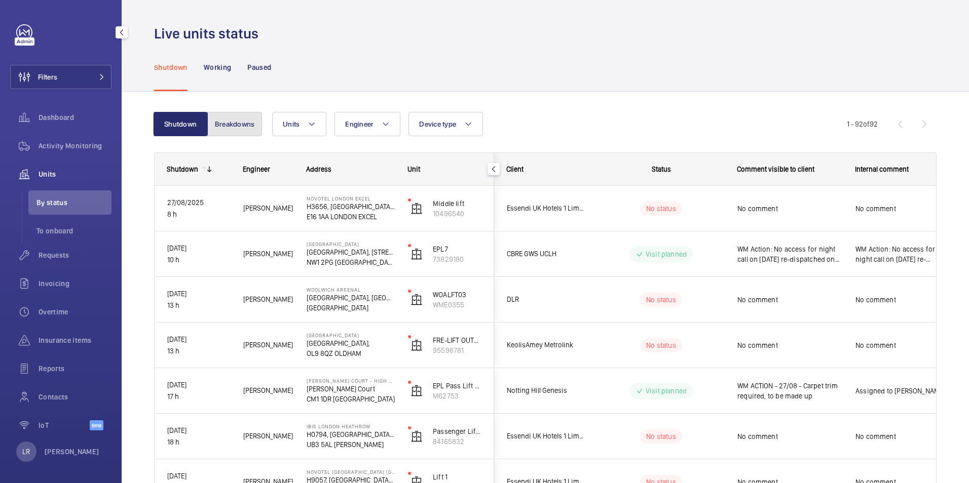
click at [239, 122] on button "Breakdowns" at bounding box center [234, 124] width 55 height 24
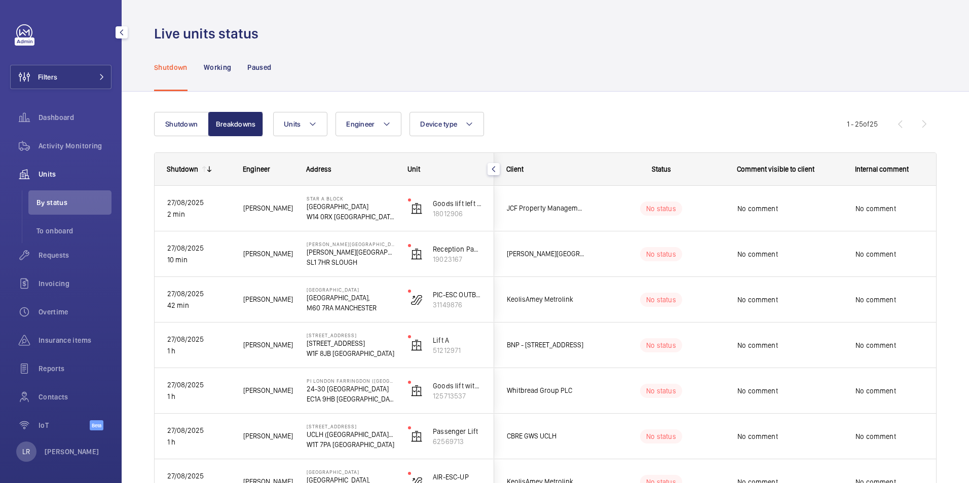
click at [72, 179] on span "Units" at bounding box center [75, 174] width 73 height 10
click at [182, 122] on button "Shutdown" at bounding box center [181, 124] width 55 height 24
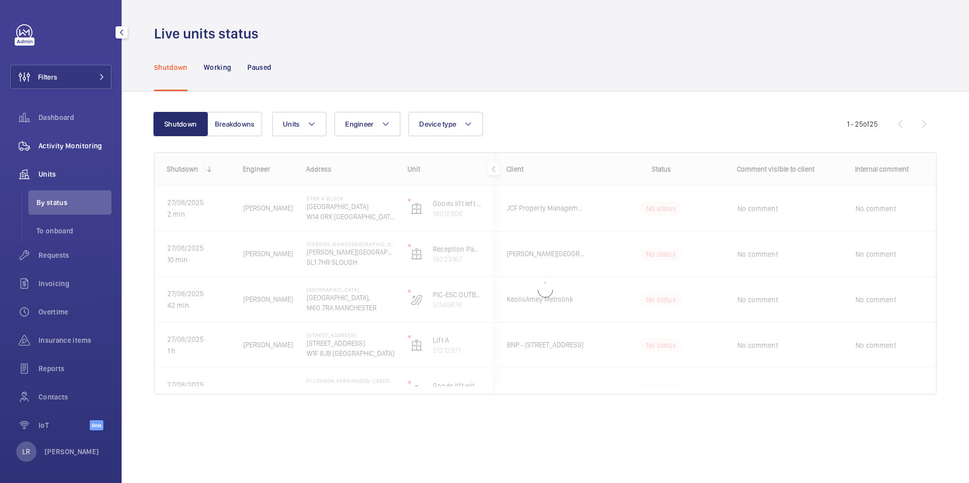
click at [91, 142] on span "Activity Monitoring" at bounding box center [75, 146] width 73 height 10
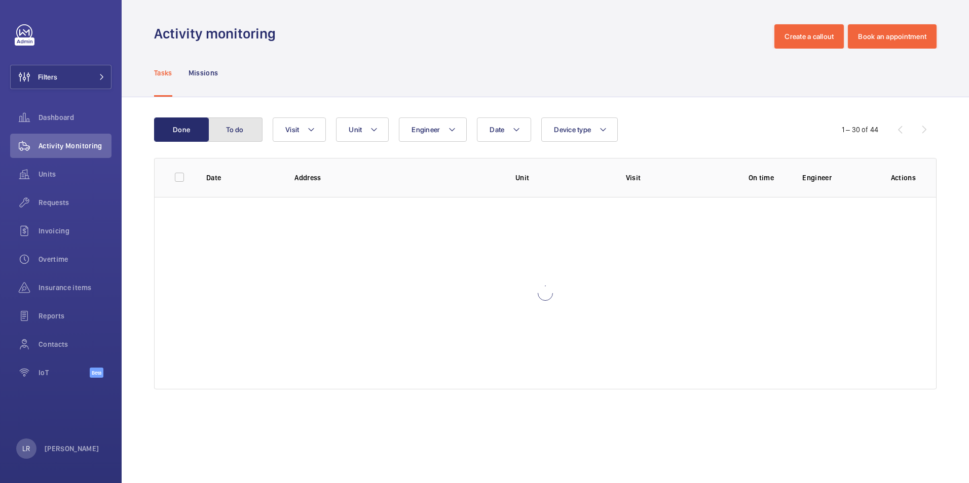
click at [248, 128] on button "To do" at bounding box center [235, 130] width 55 height 24
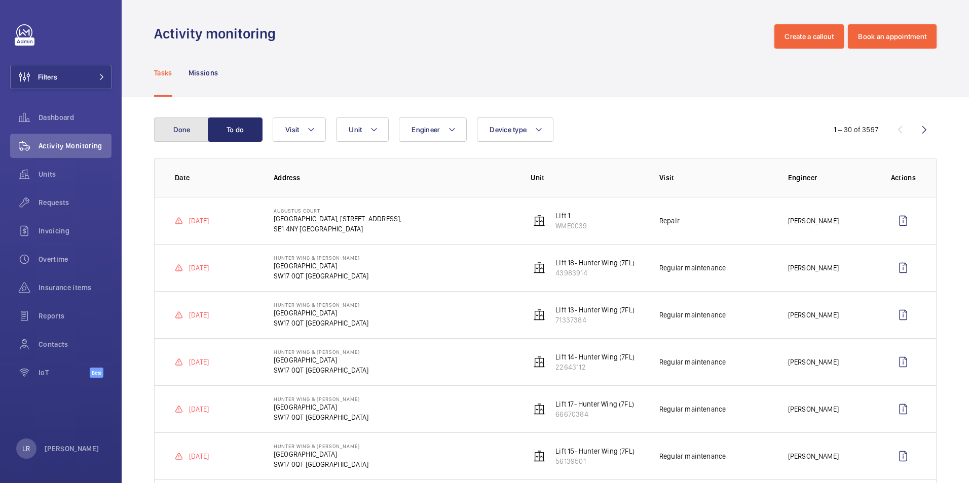
click at [188, 122] on button "Done" at bounding box center [181, 130] width 55 height 24
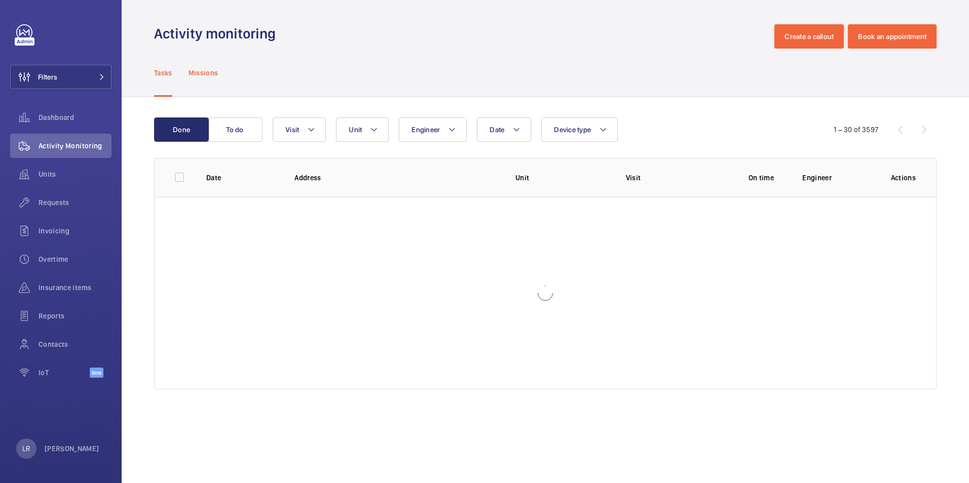
click at [212, 69] on p "Missions" at bounding box center [204, 73] width 30 height 10
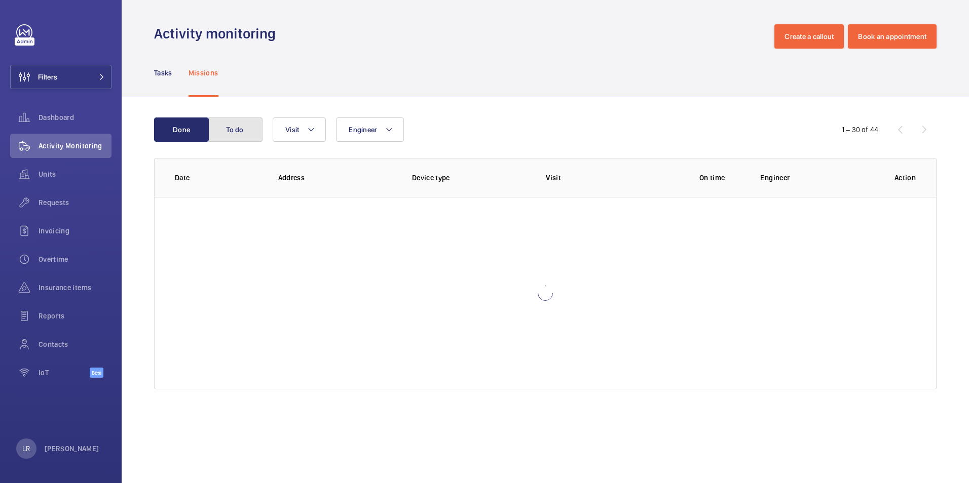
click at [230, 125] on button "To do" at bounding box center [235, 130] width 55 height 24
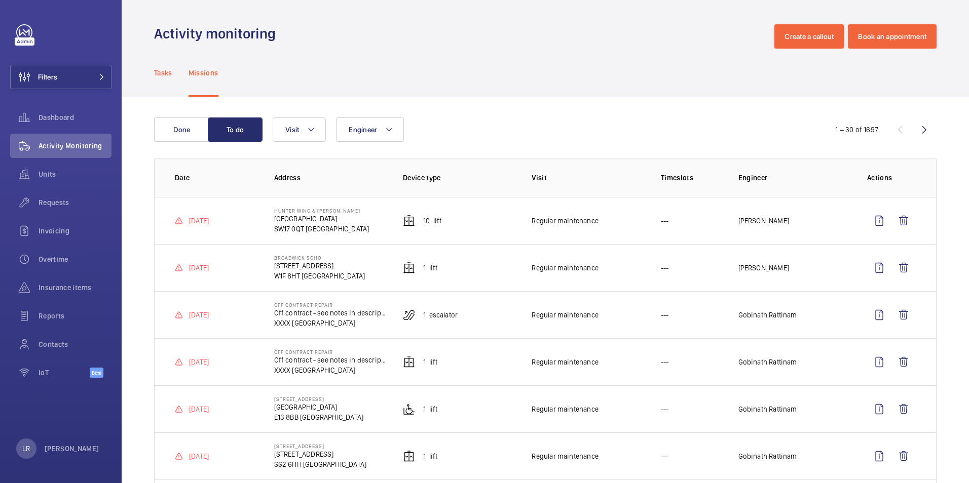
click at [168, 70] on p "Tasks" at bounding box center [163, 73] width 18 height 10
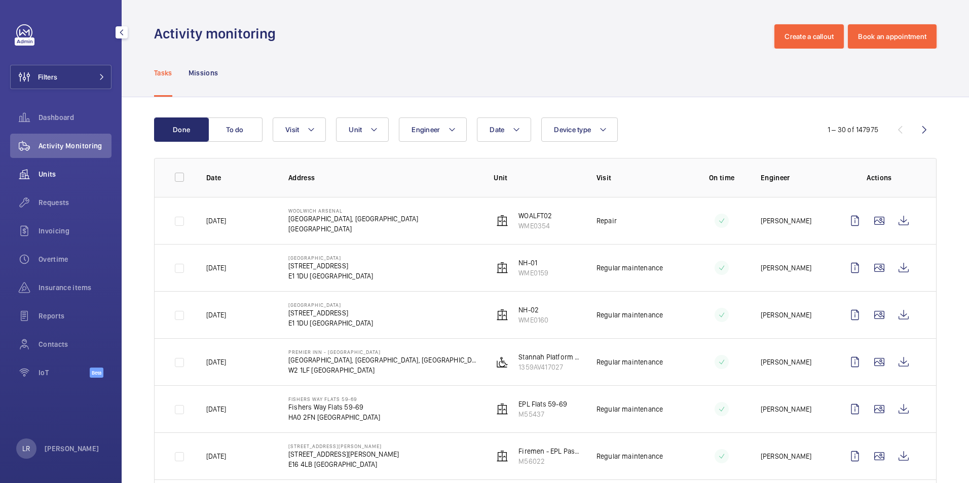
click at [88, 176] on span "Units" at bounding box center [75, 174] width 73 height 10
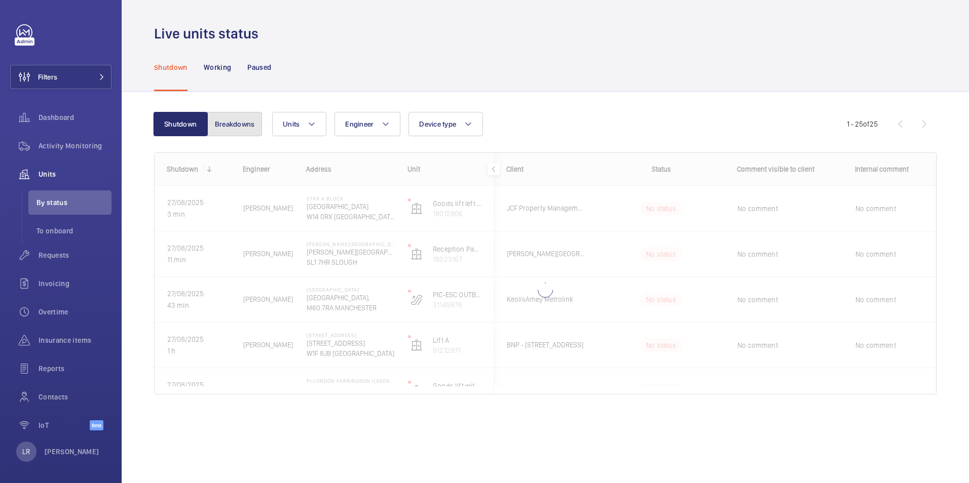
click at [232, 118] on button "Breakdowns" at bounding box center [234, 124] width 55 height 24
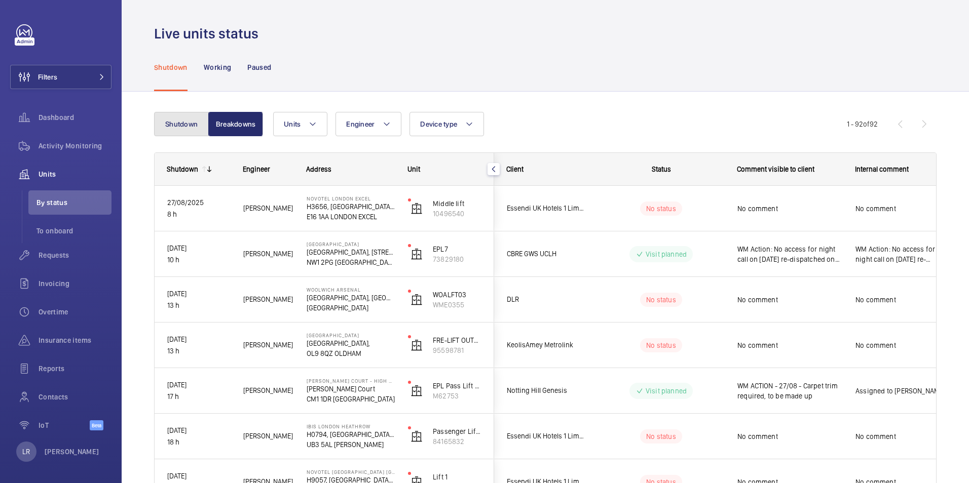
click at [185, 130] on button "Shutdown" at bounding box center [181, 124] width 55 height 24
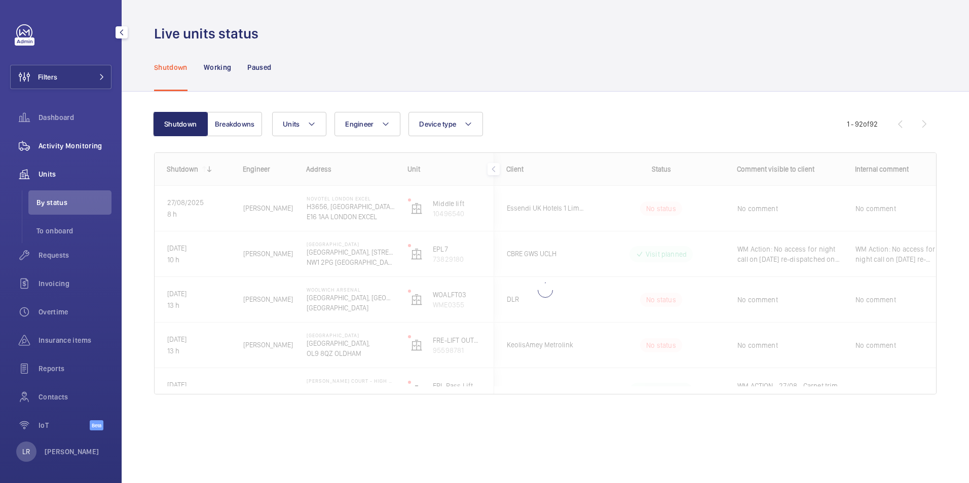
click at [91, 151] on span "Activity Monitoring" at bounding box center [75, 146] width 73 height 10
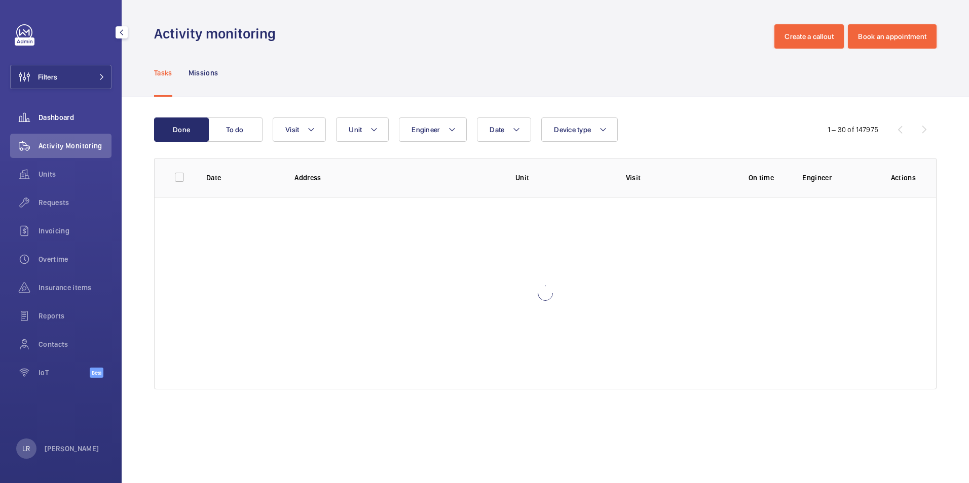
click at [71, 116] on span "Dashboard" at bounding box center [75, 118] width 73 height 10
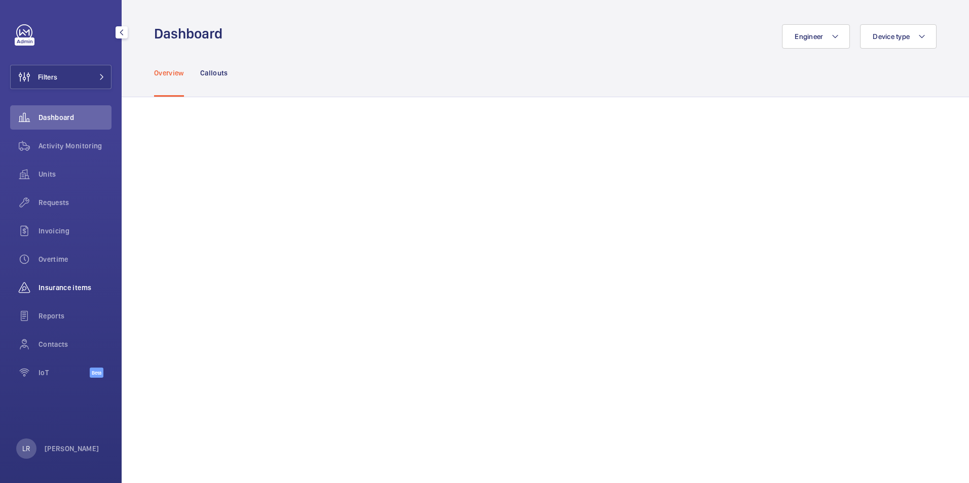
click at [48, 298] on div "Insurance items" at bounding box center [60, 288] width 101 height 24
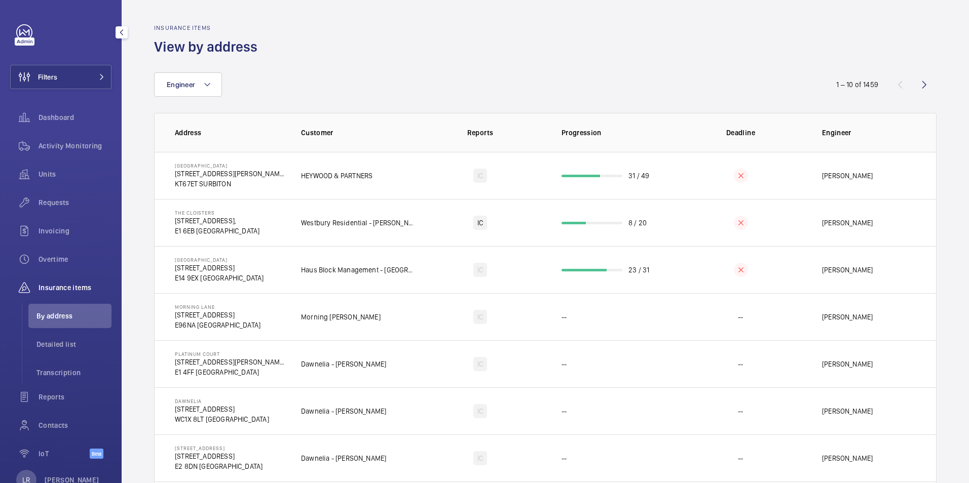
click at [53, 292] on span "Insurance items" at bounding box center [75, 288] width 73 height 10
click at [59, 238] on div "Invoicing" at bounding box center [60, 231] width 101 height 24
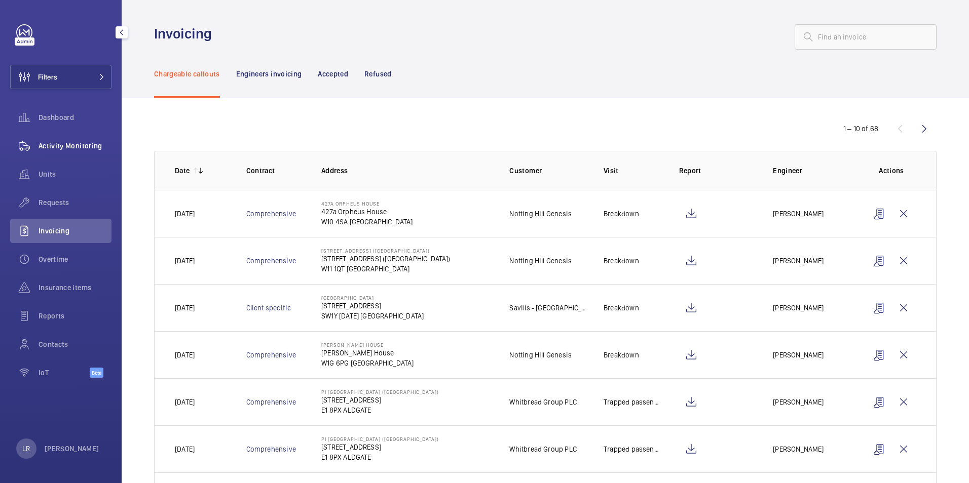
click at [57, 143] on span "Activity Monitoring" at bounding box center [75, 146] width 73 height 10
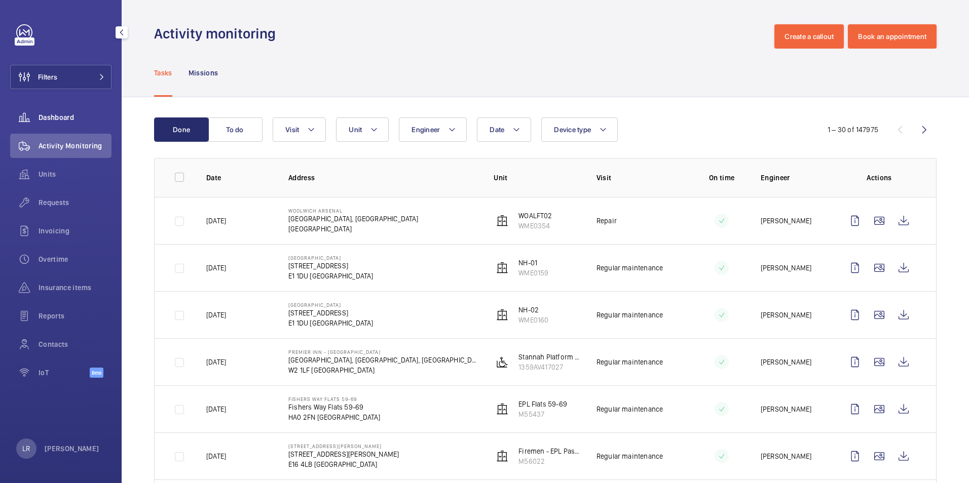
click at [76, 111] on div "Dashboard" at bounding box center [60, 117] width 101 height 24
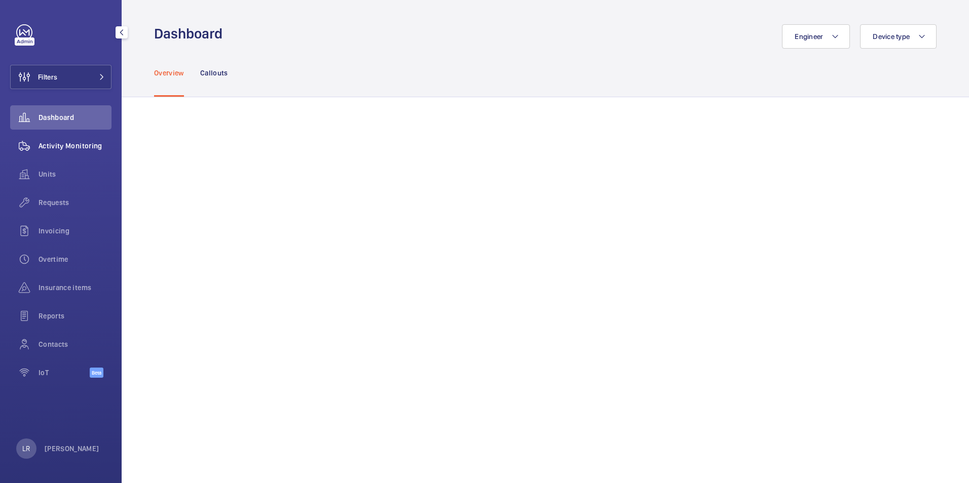
click at [84, 147] on span "Activity Monitoring" at bounding box center [75, 146] width 73 height 10
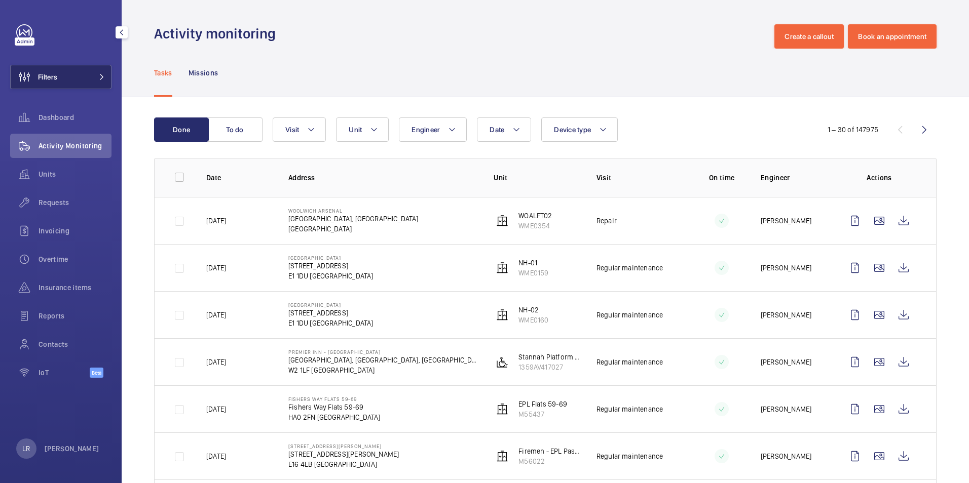
click at [86, 76] on button "Filters" at bounding box center [60, 77] width 101 height 24
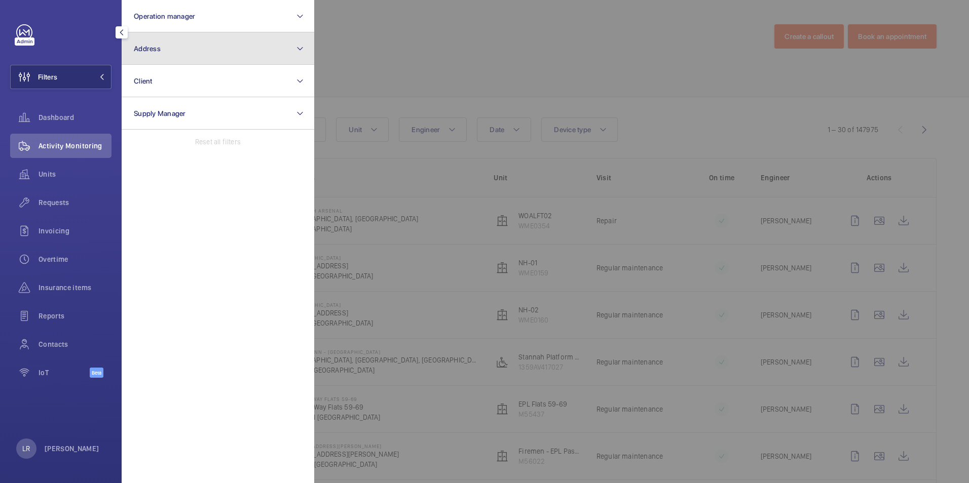
click at [180, 58] on button "Address" at bounding box center [218, 48] width 193 height 32
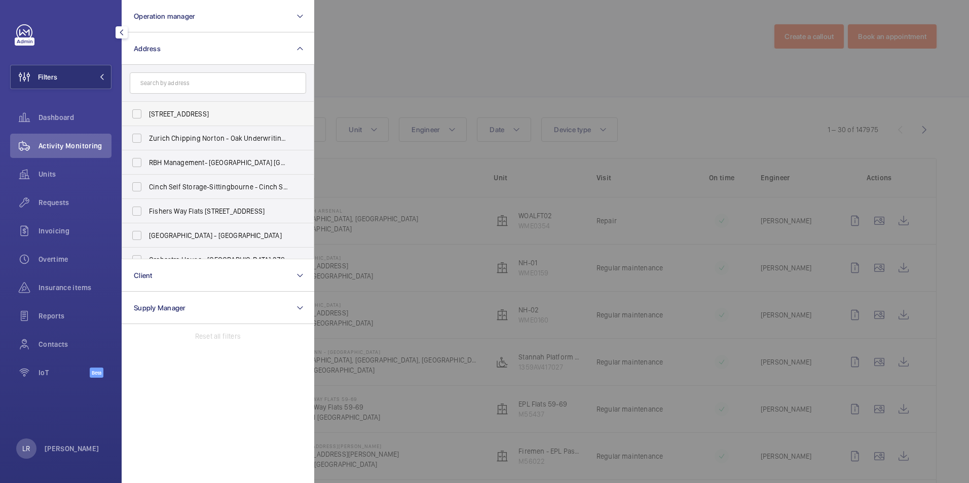
click at [139, 114] on label "[STREET_ADDRESS]" at bounding box center [210, 114] width 176 height 24
click at [139, 114] on input "[STREET_ADDRESS]" at bounding box center [137, 114] width 20 height 20
checkbox input "true"
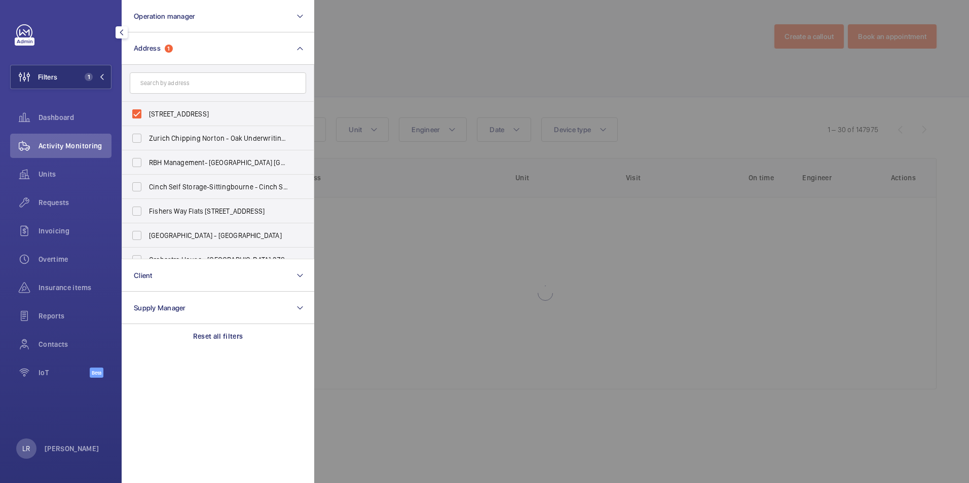
click at [350, 65] on div at bounding box center [798, 241] width 969 height 483
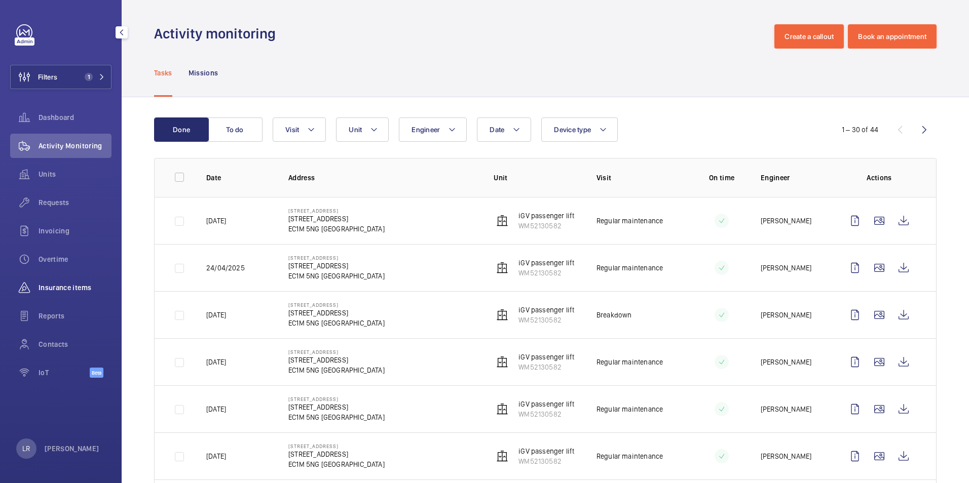
click at [89, 288] on span "Insurance items" at bounding box center [75, 288] width 73 height 10
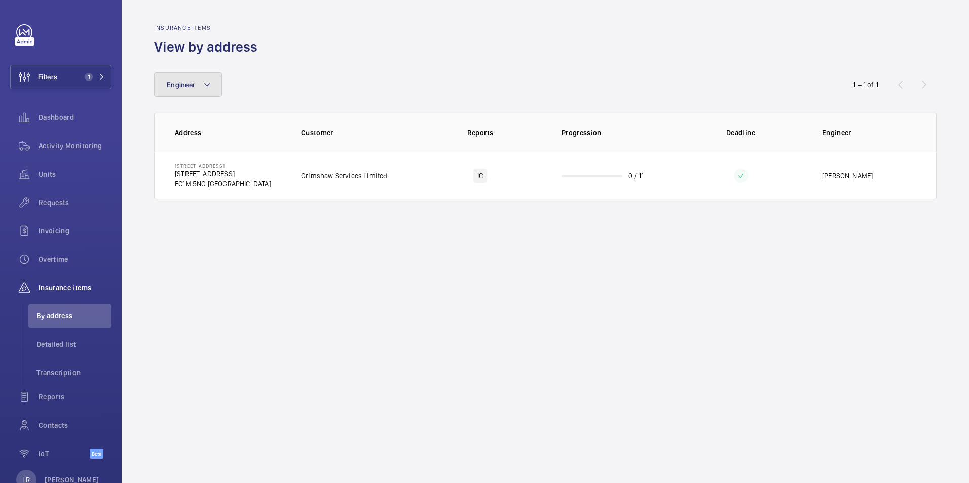
click at [210, 86] on mat-icon at bounding box center [207, 85] width 8 height 12
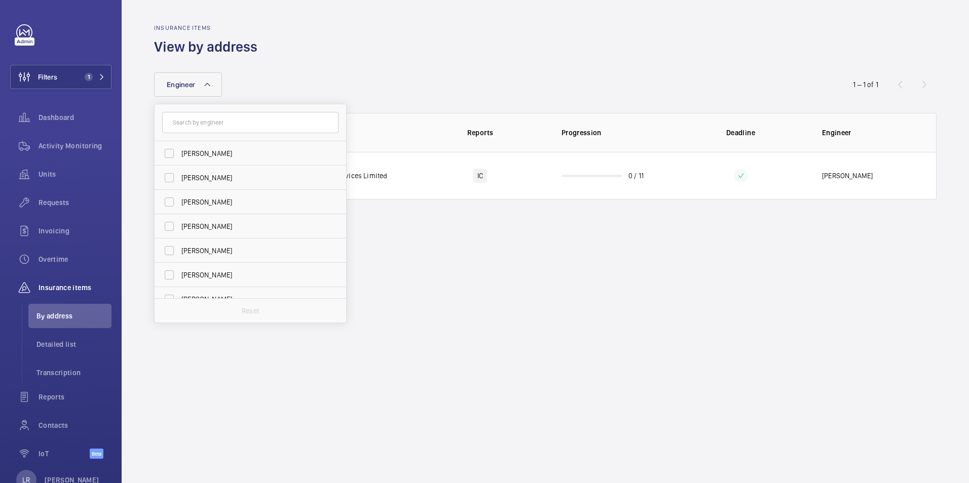
click at [262, 70] on div "Engineer [PERSON_NAME] [PERSON_NAME] [PERSON_NAME] [PERSON_NAME] [PERSON_NAME] …" at bounding box center [545, 127] width 782 height 143
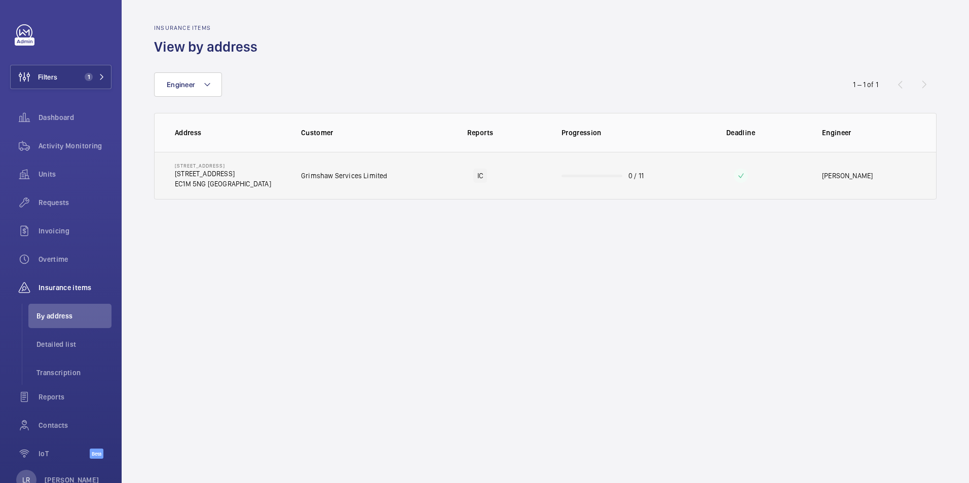
click at [451, 175] on td "IC" at bounding box center [480, 176] width 130 height 48
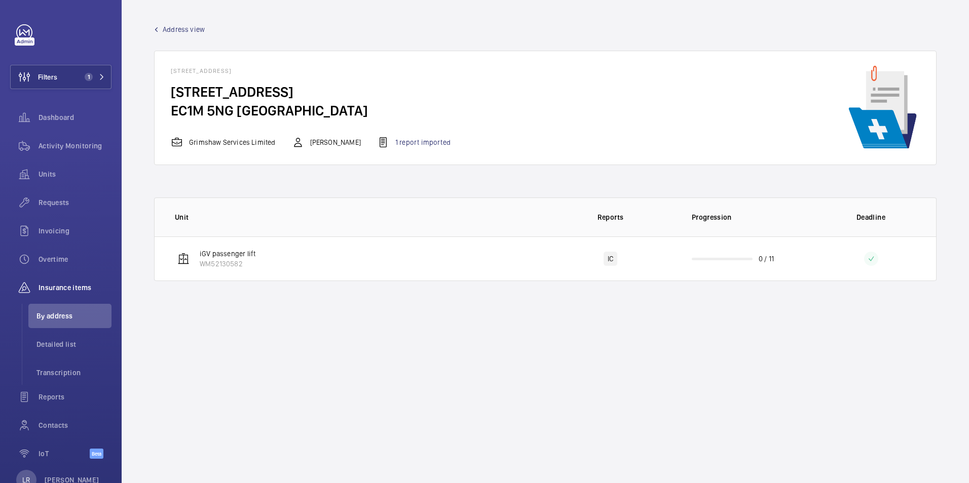
click at [185, 31] on span "Address view" at bounding box center [184, 29] width 42 height 10
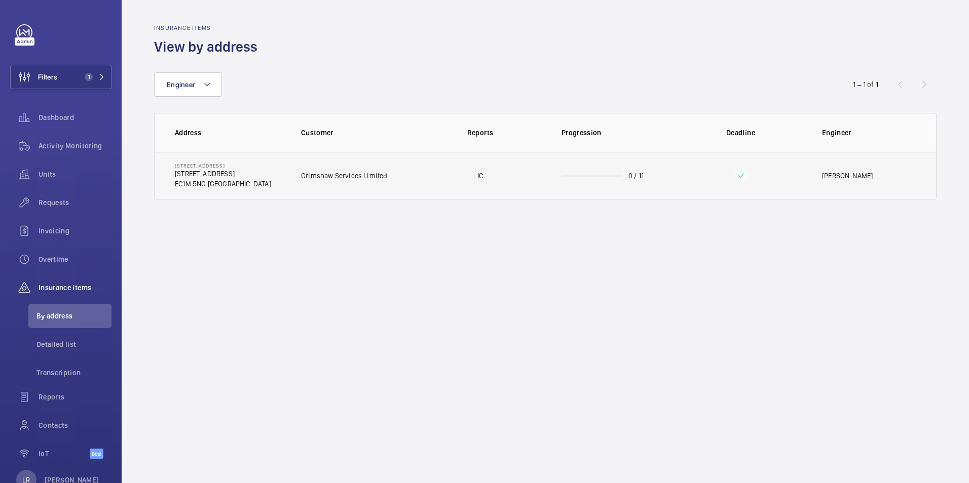
click at [308, 170] on td "Grimshaw Services Limited" at bounding box center [350, 176] width 130 height 48
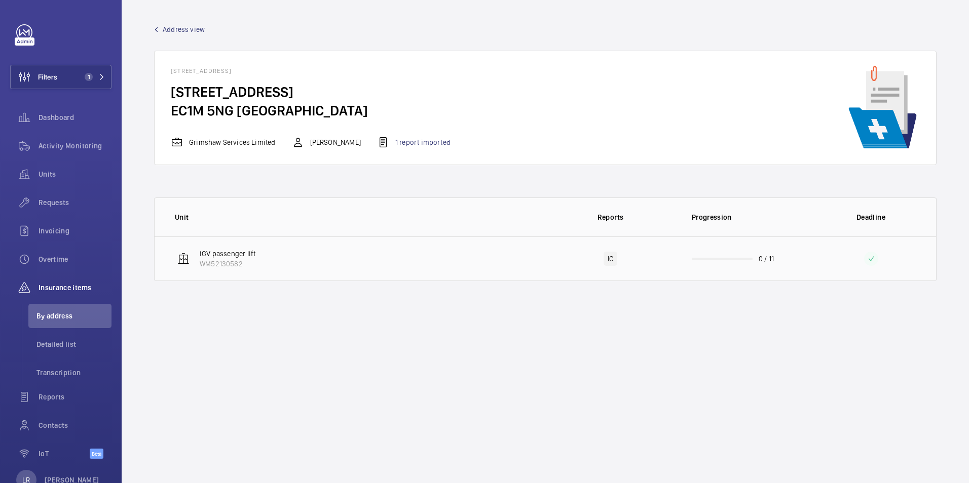
click at [401, 256] on td "iGV passenger lift WM52130582" at bounding box center [350, 259] width 391 height 45
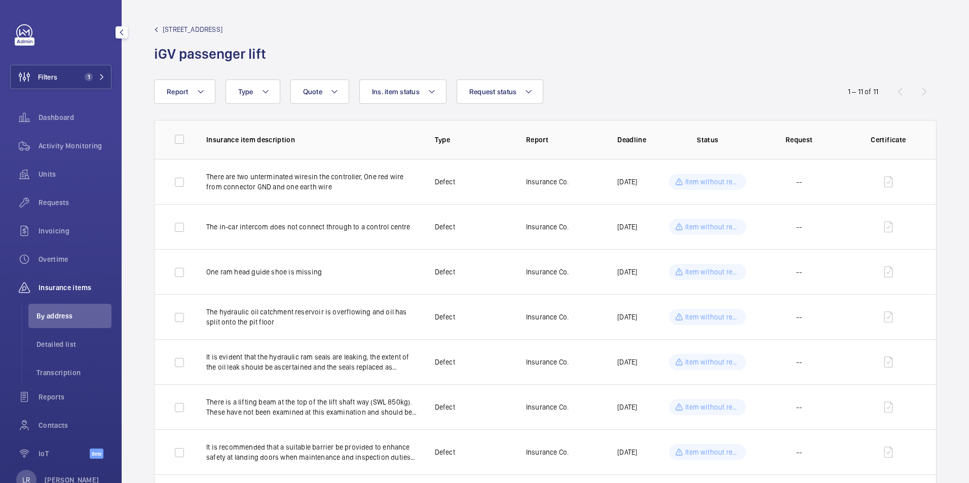
click at [67, 289] on span "Insurance items" at bounding box center [75, 288] width 73 height 10
click at [157, 32] on link "[STREET_ADDRESS]" at bounding box center [213, 29] width 118 height 10
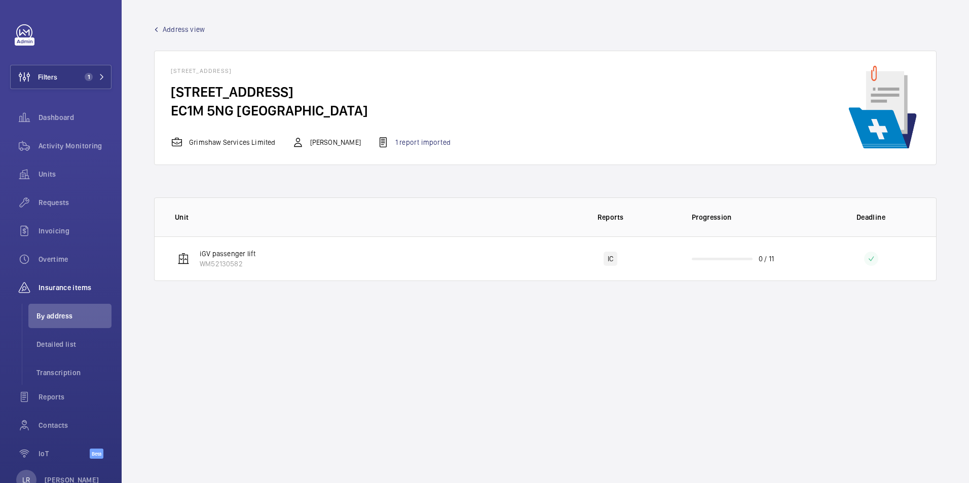
click at [157, 32] on link "Address view" at bounding box center [179, 29] width 51 height 10
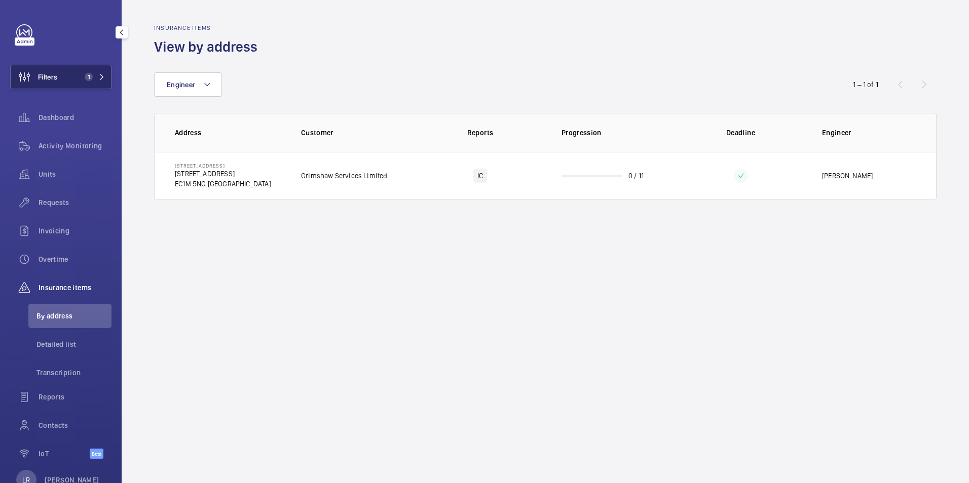
click at [86, 71] on button "Filters 1" at bounding box center [60, 77] width 101 height 24
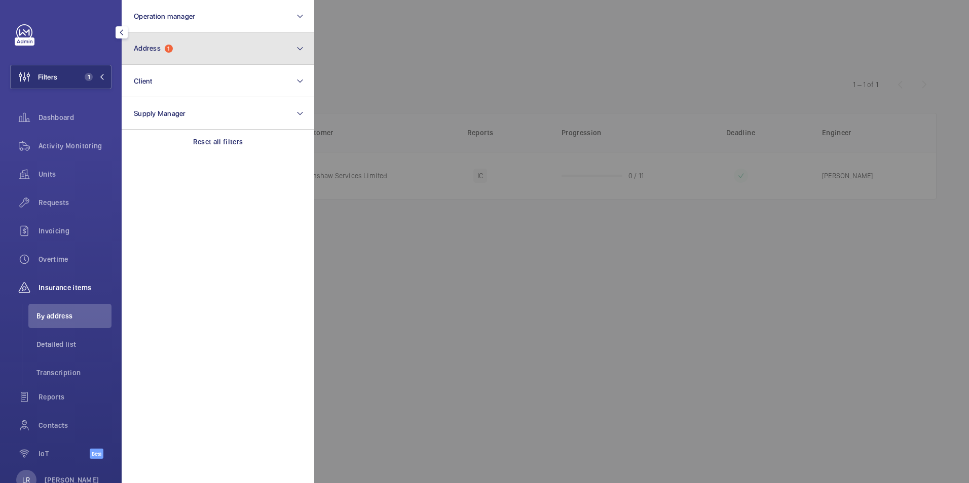
click at [177, 44] on button "Address 1" at bounding box center [218, 48] width 193 height 32
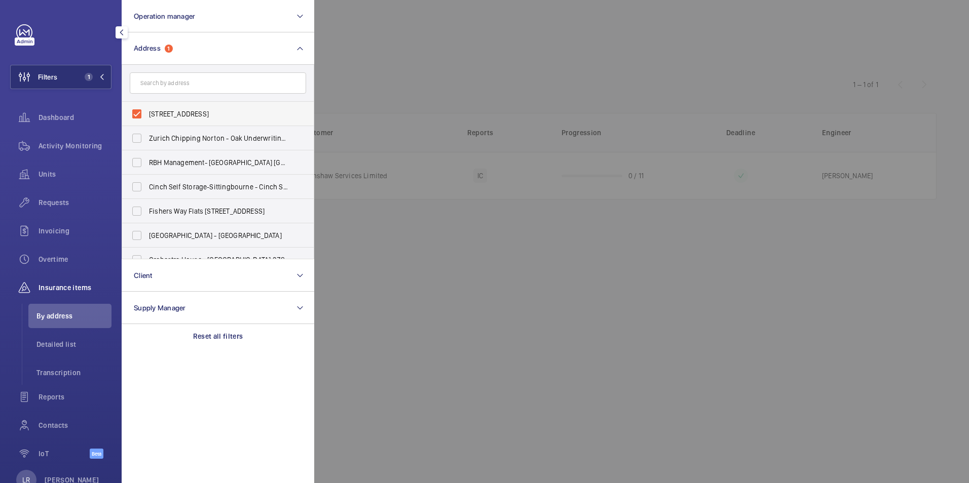
click at [141, 114] on label "[STREET_ADDRESS]" at bounding box center [210, 114] width 176 height 24
click at [141, 114] on input "[STREET_ADDRESS]" at bounding box center [137, 114] width 20 height 20
checkbox input "false"
click at [417, 26] on div at bounding box center [798, 241] width 969 height 483
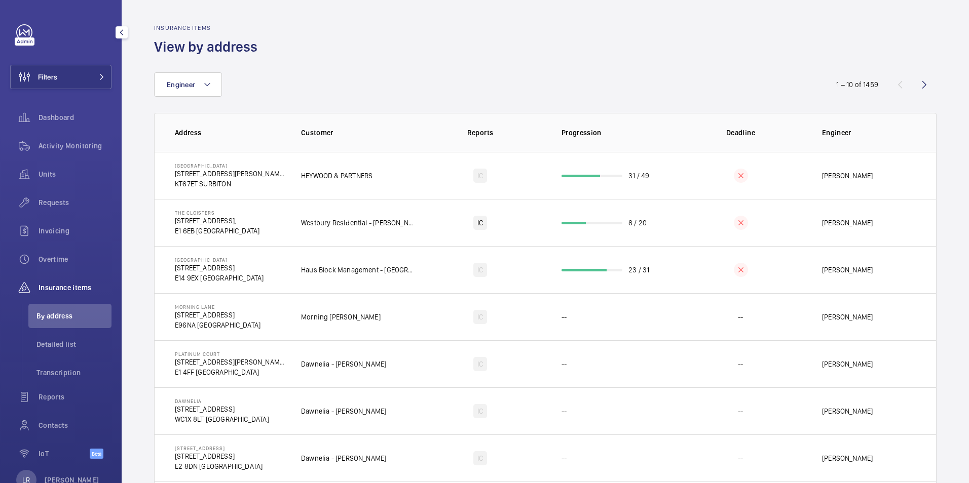
click at [82, 63] on div "Filters Dashboard Activity Monitoring Units Requests Invoicing Overtime Insuran…" at bounding box center [60, 247] width 101 height 446
click at [91, 71] on button "Filters" at bounding box center [60, 77] width 101 height 24
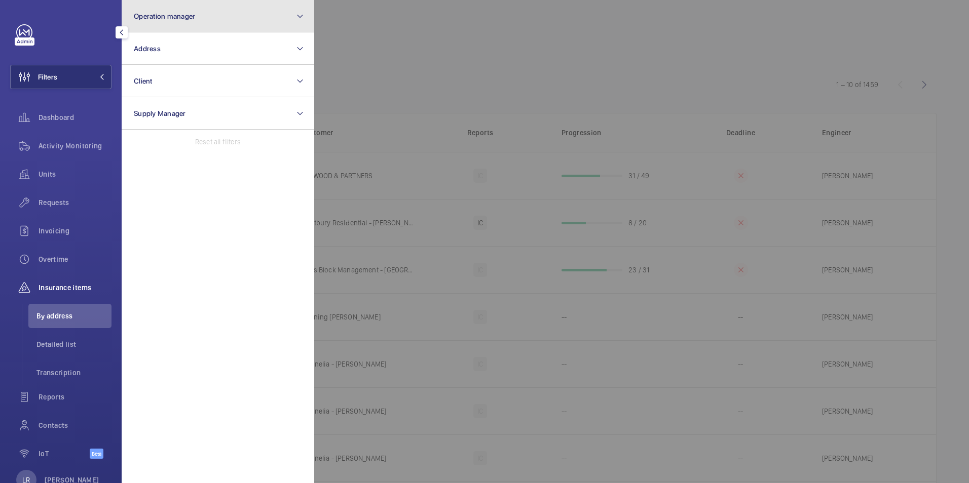
click at [225, 17] on button "Operation manager" at bounding box center [218, 16] width 193 height 32
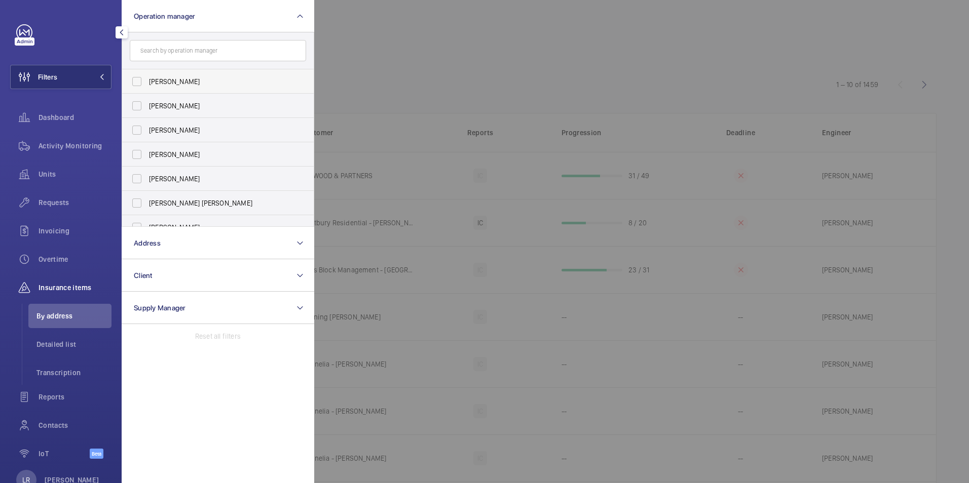
click at [152, 82] on span "[PERSON_NAME]" at bounding box center [218, 82] width 139 height 10
click at [147, 82] on input "[PERSON_NAME]" at bounding box center [137, 81] width 20 height 20
checkbox input "true"
click at [372, 53] on div at bounding box center [798, 241] width 969 height 483
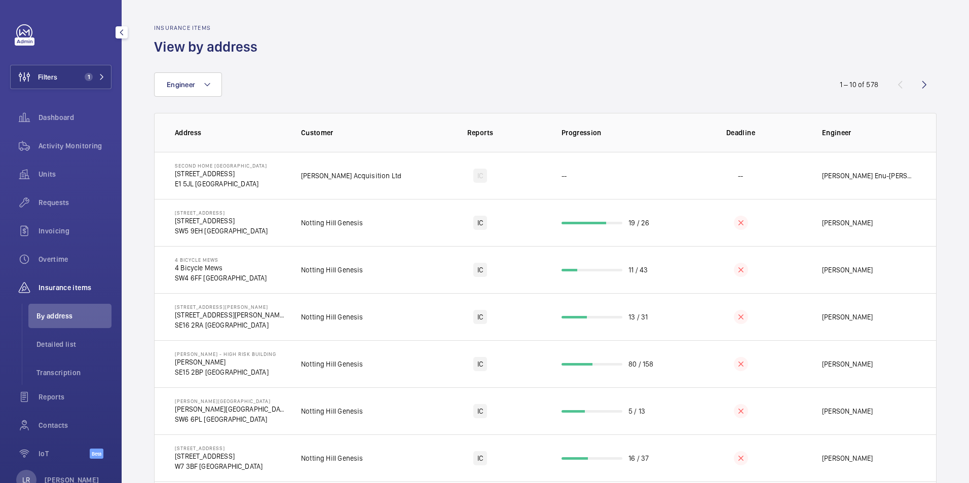
click at [91, 283] on span "Insurance items" at bounding box center [75, 288] width 73 height 10
click at [75, 126] on div "Dashboard" at bounding box center [60, 117] width 101 height 24
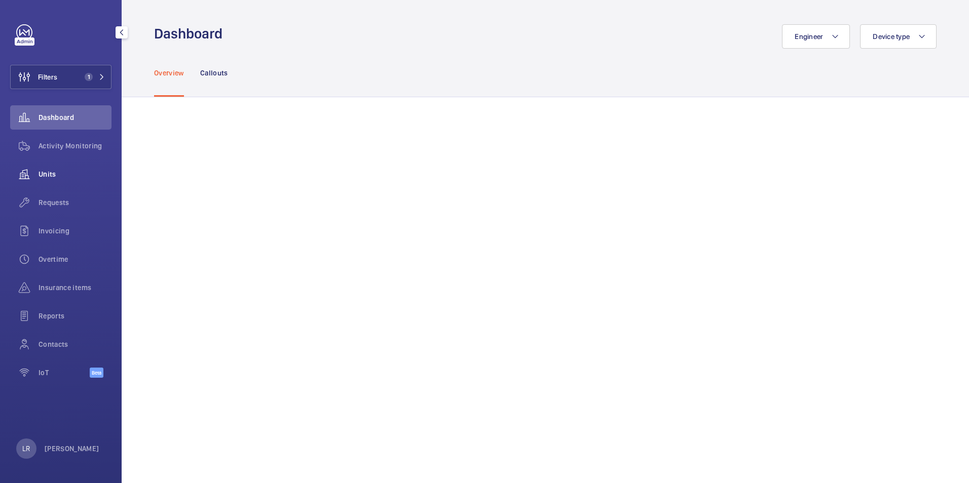
click at [55, 180] on div "Units" at bounding box center [60, 174] width 101 height 24
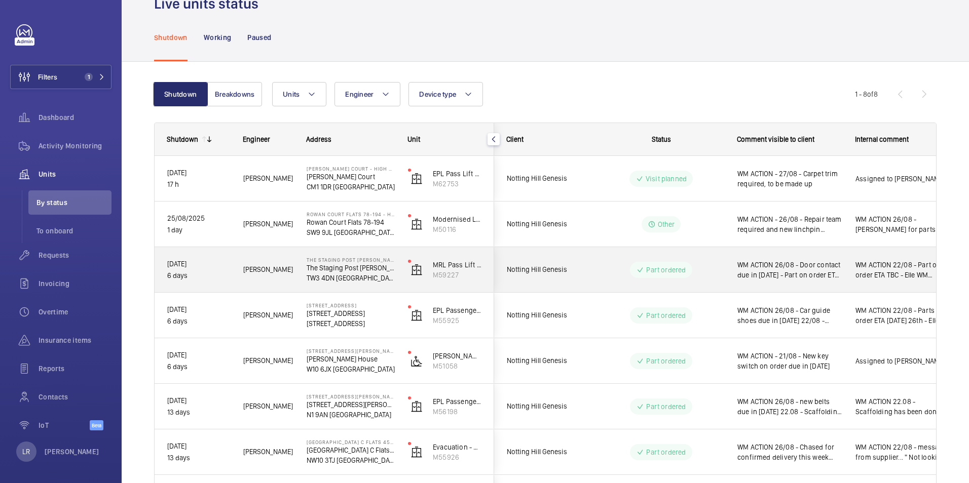
scroll to position [51, 0]
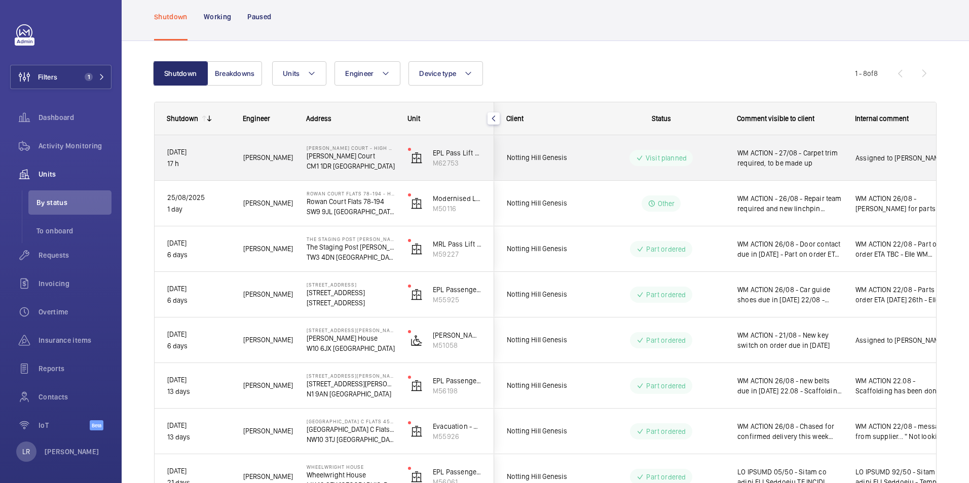
click at [525, 154] on span "Notting Hill Genesis" at bounding box center [546, 158] width 78 height 12
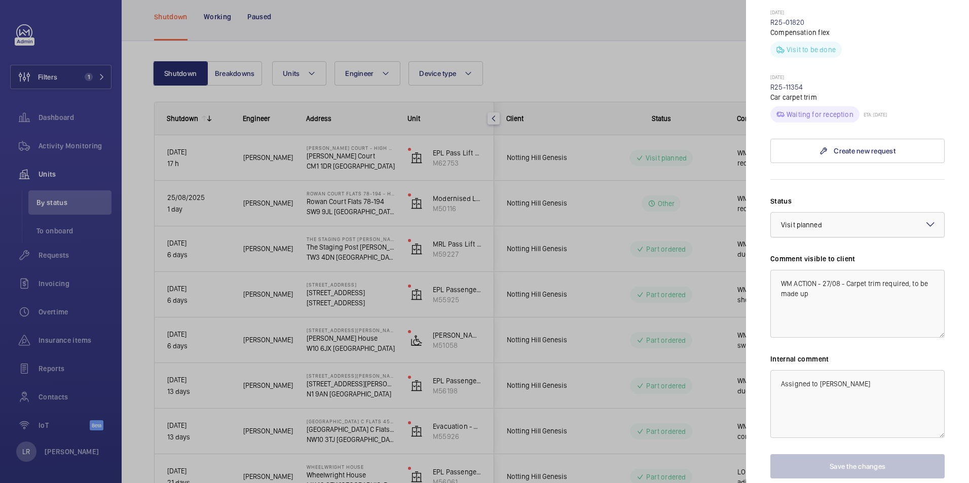
scroll to position [439, 0]
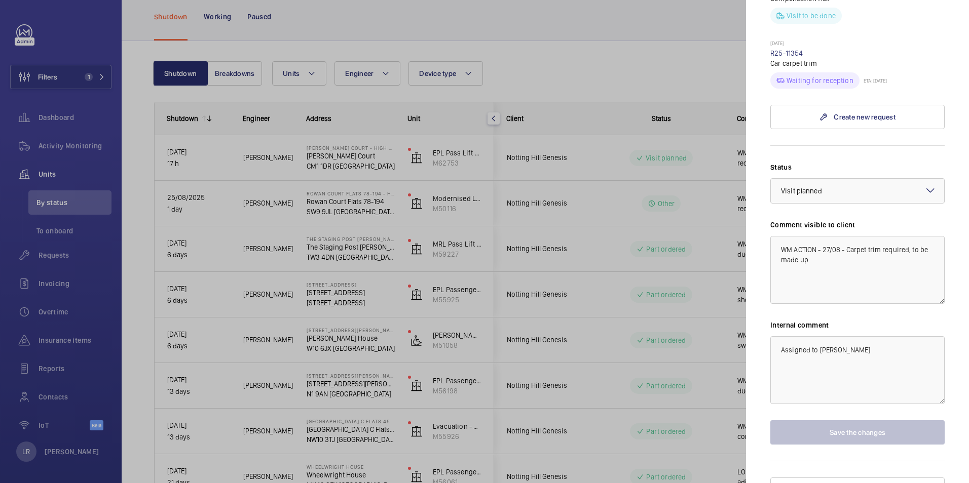
click at [686, 57] on div at bounding box center [484, 241] width 969 height 483
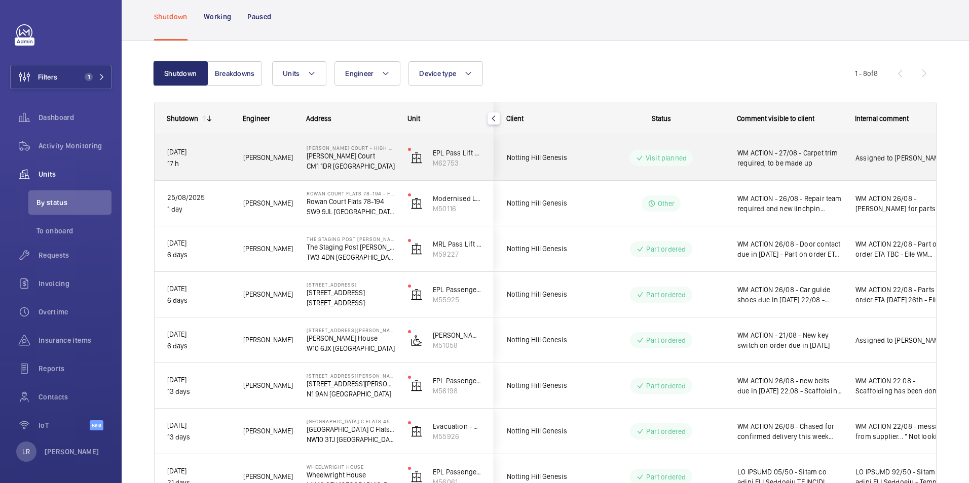
click at [596, 153] on div "Visit planned" at bounding box center [655, 158] width 138 height 36
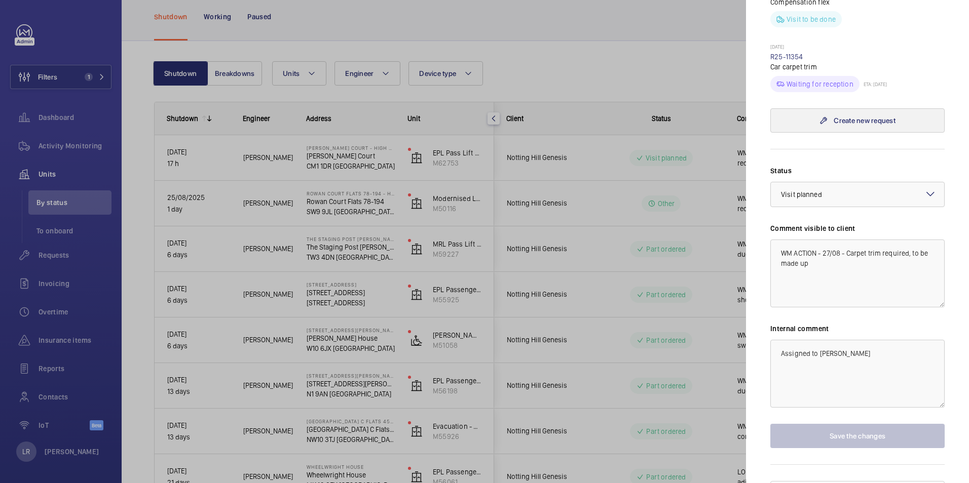
scroll to position [439, 0]
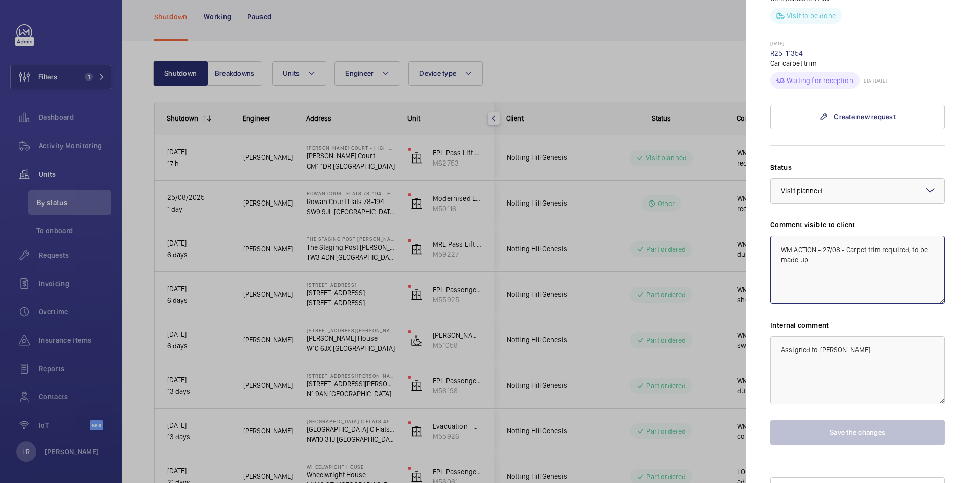
click at [826, 245] on textarea "WM ACTION - 27/08 - Carpet trim required, to be made up" at bounding box center [857, 270] width 174 height 68
click at [898, 40] on div "[DATE] R25-11354 Car carpet trim Waiting for reception ETA: [DATE]" at bounding box center [857, 64] width 174 height 49
click at [535, 53] on div at bounding box center [484, 241] width 969 height 483
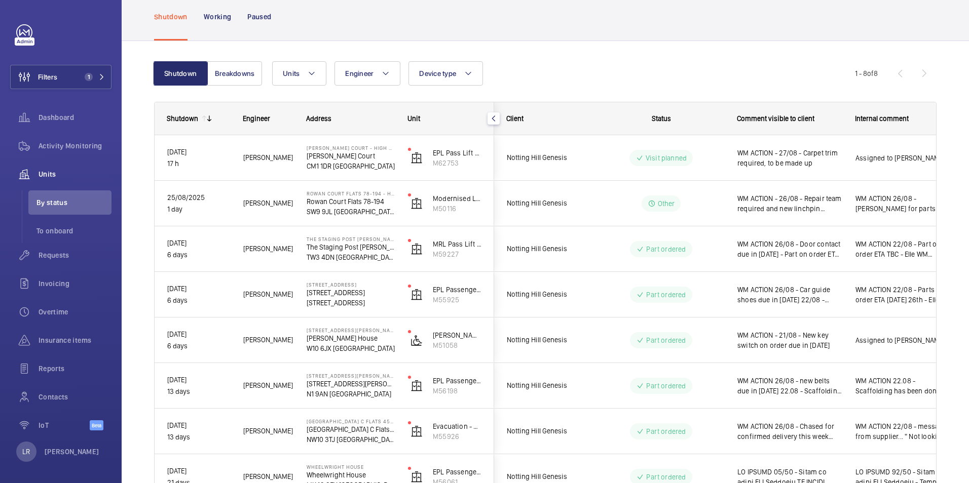
scroll to position [0, 0]
click at [84, 65] on button "Filters 1" at bounding box center [60, 77] width 101 height 24
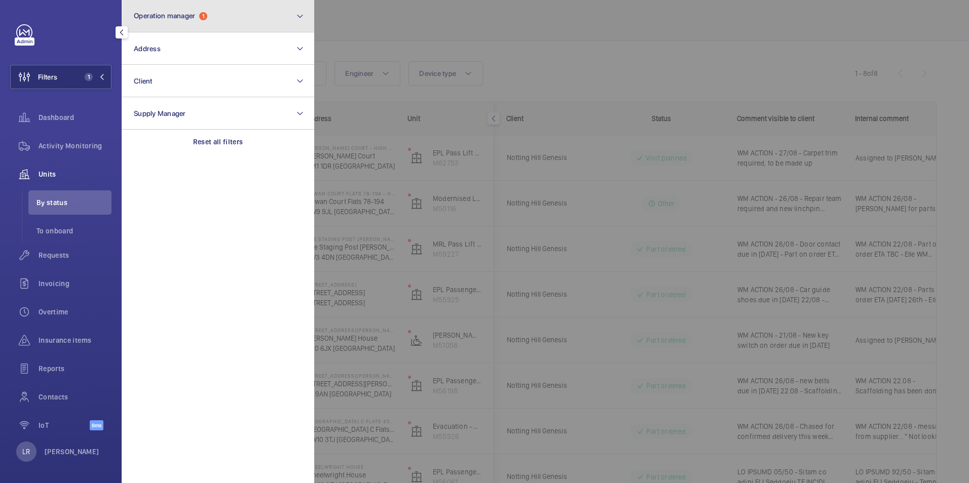
click at [206, 7] on button "Operation manager 1" at bounding box center [218, 16] width 193 height 32
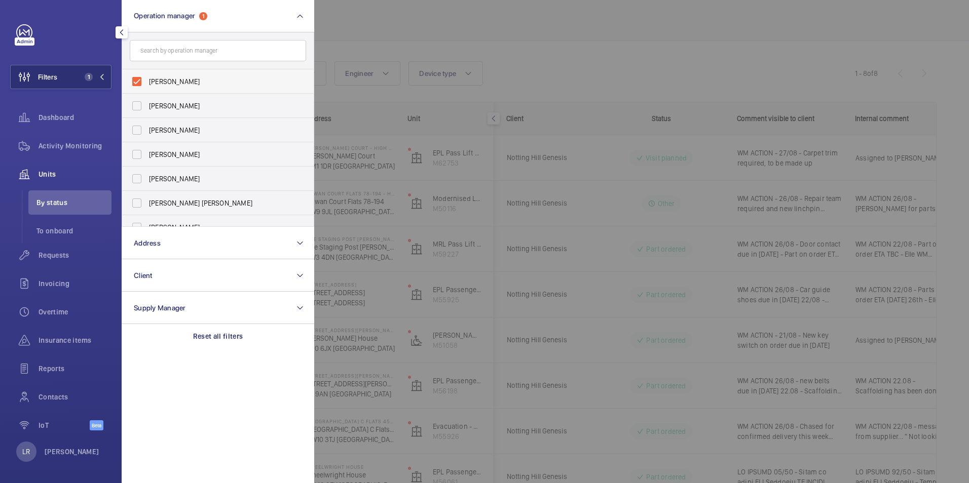
click at [139, 80] on label "[PERSON_NAME]" at bounding box center [210, 81] width 176 height 24
click at [139, 80] on input "[PERSON_NAME]" at bounding box center [137, 81] width 20 height 20
checkbox input "false"
click at [423, 13] on div at bounding box center [798, 241] width 969 height 483
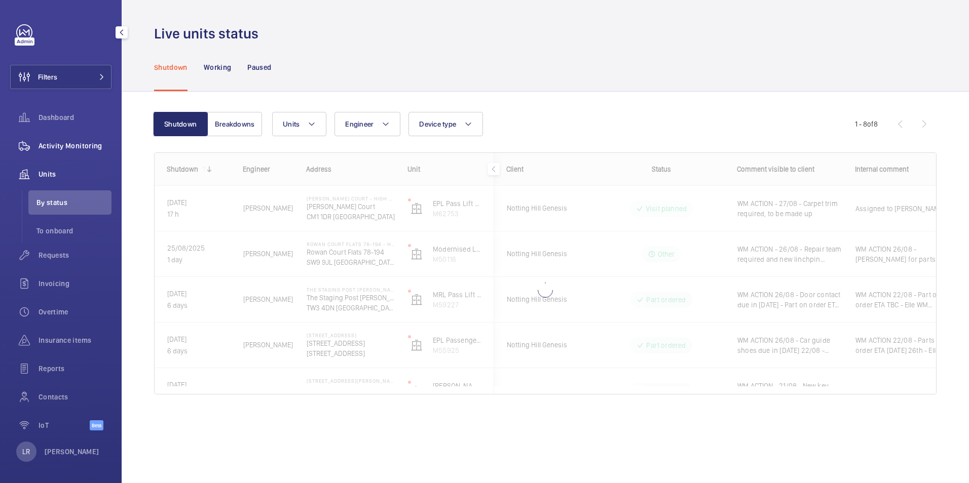
click at [74, 149] on span "Activity Monitoring" at bounding box center [75, 146] width 73 height 10
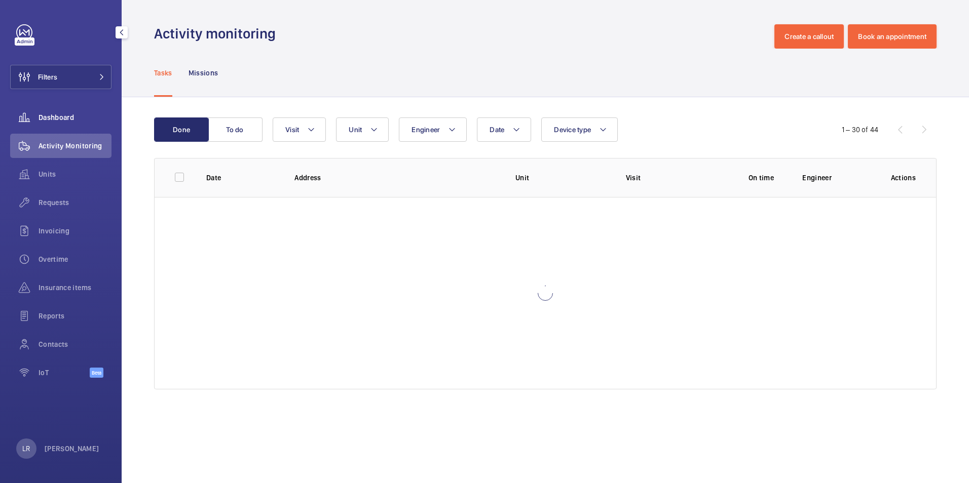
click at [74, 127] on div "Dashboard" at bounding box center [60, 117] width 101 height 24
